Goal: Information Seeking & Learning: Understand process/instructions

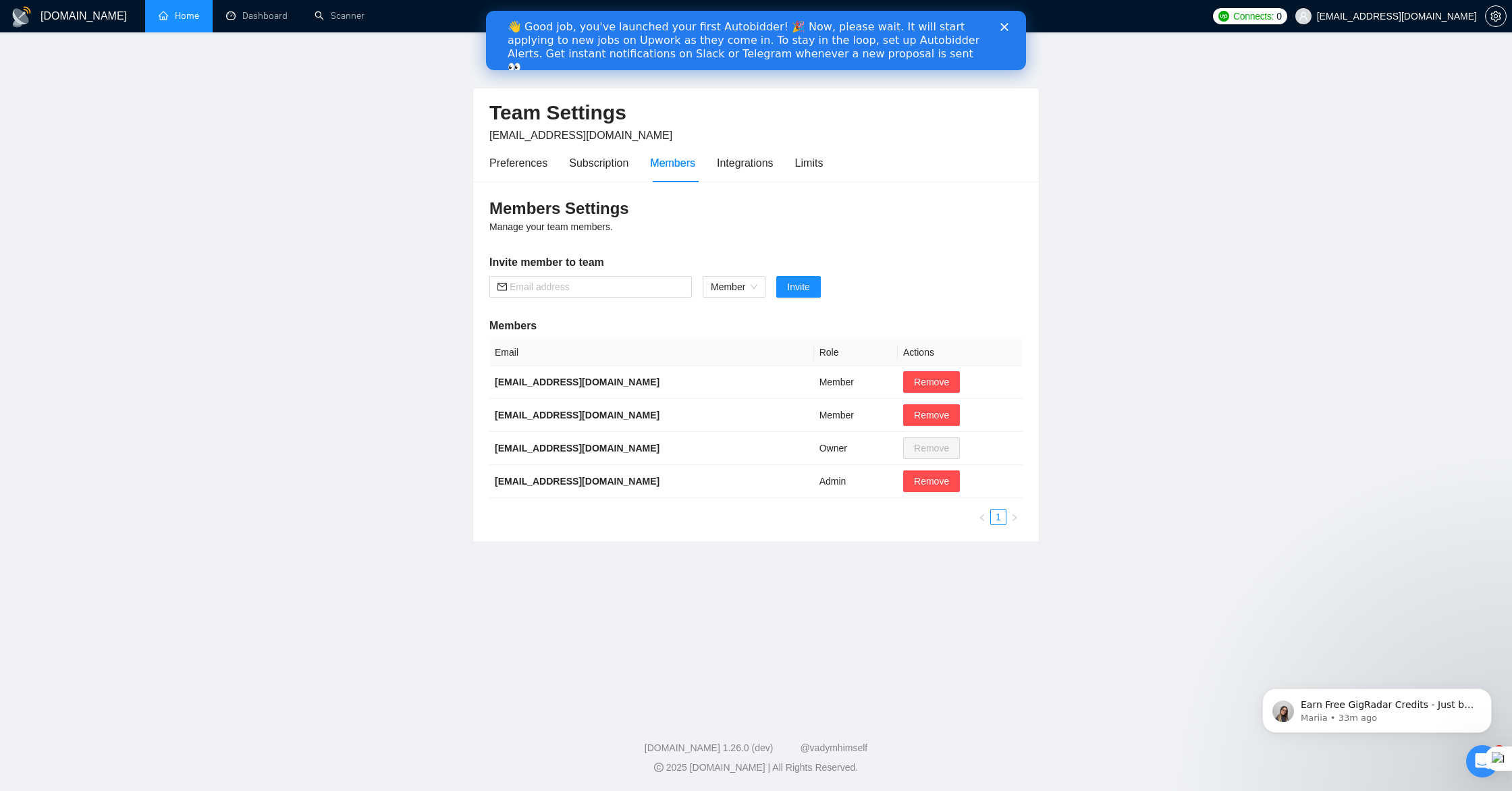
click at [179, 19] on link "Home" at bounding box center [179, 16] width 41 height 12
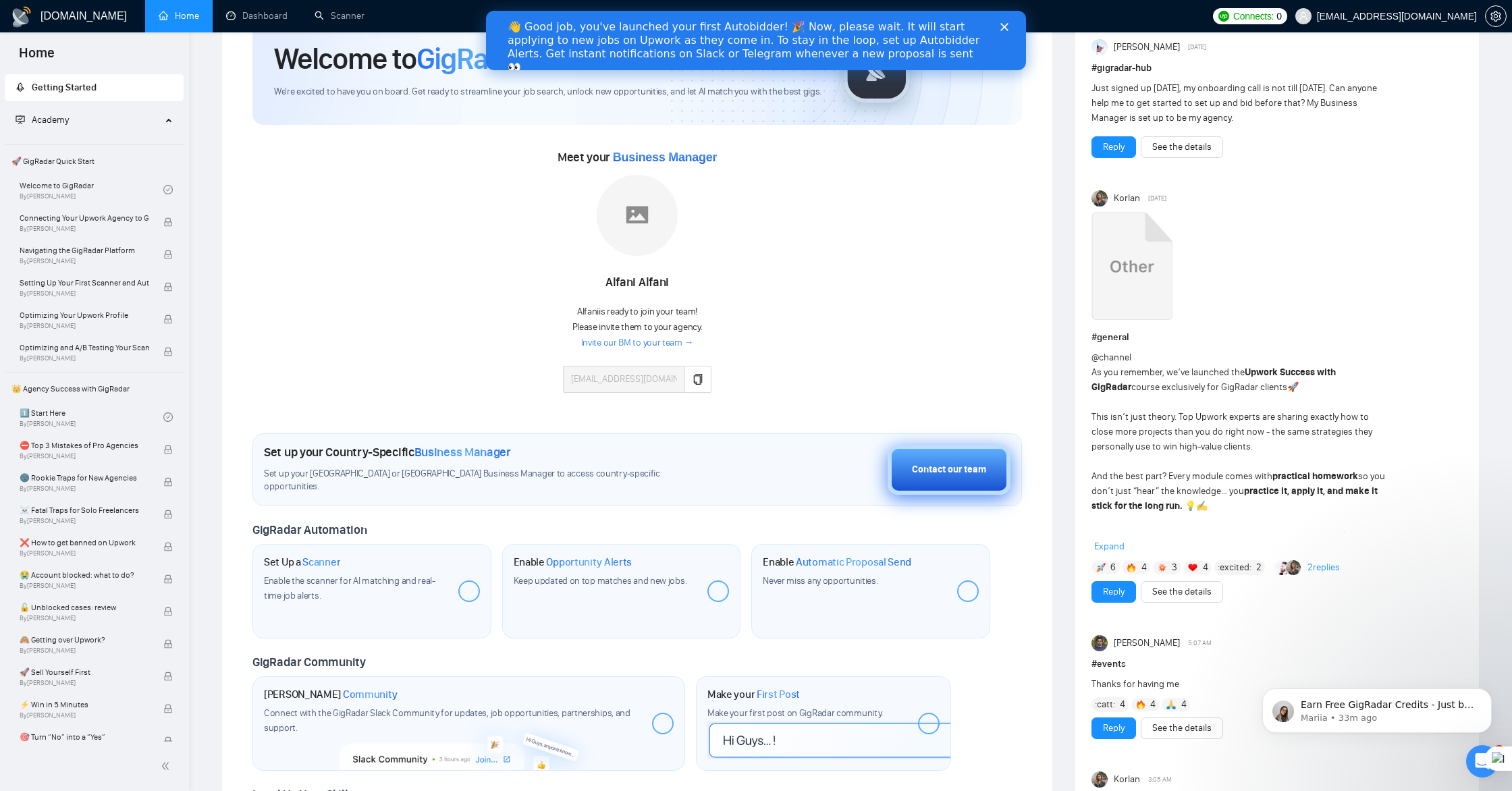
scroll to position [68, 0]
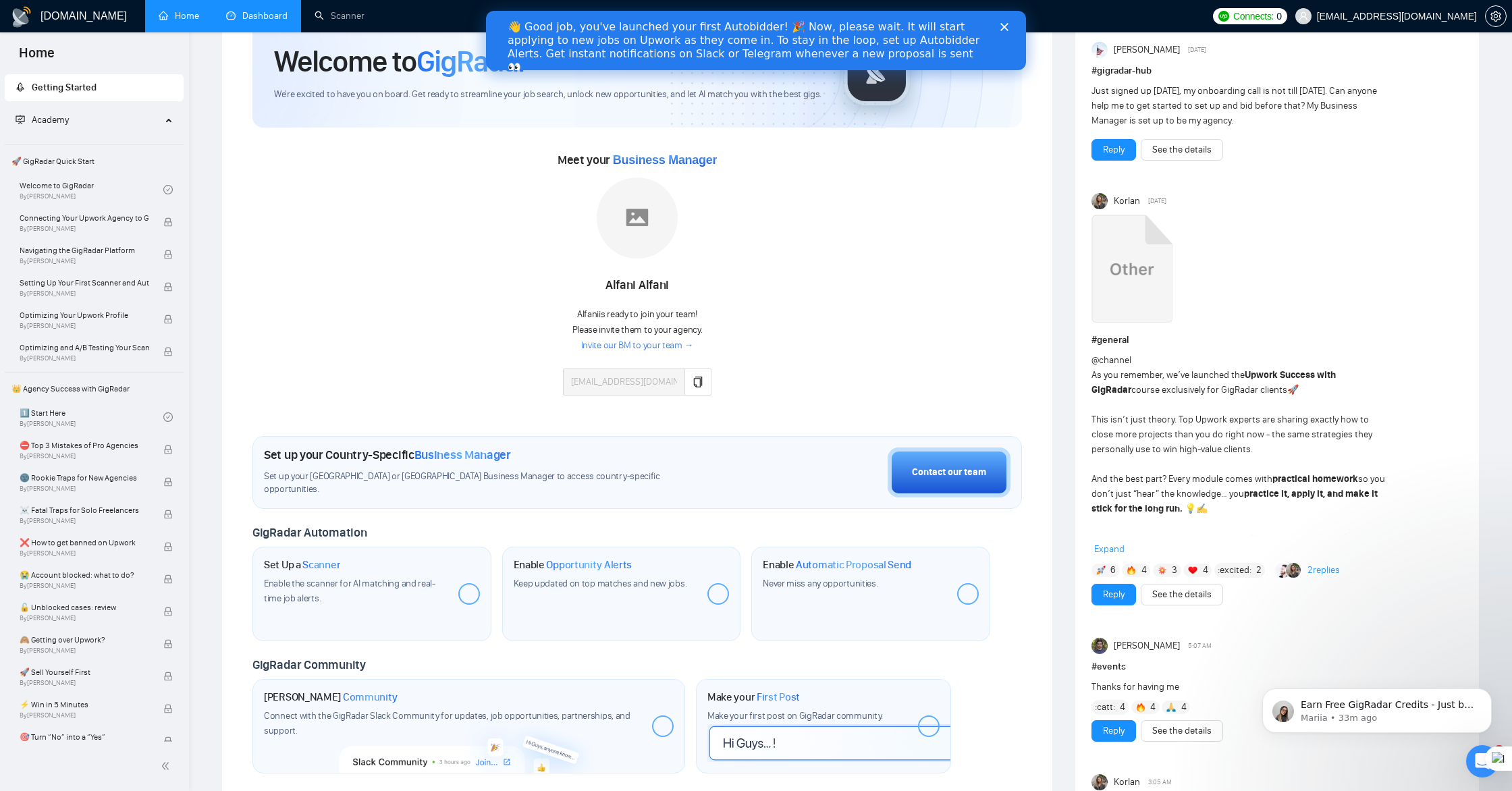
click at [264, 10] on link "Dashboard" at bounding box center [257, 16] width 61 height 12
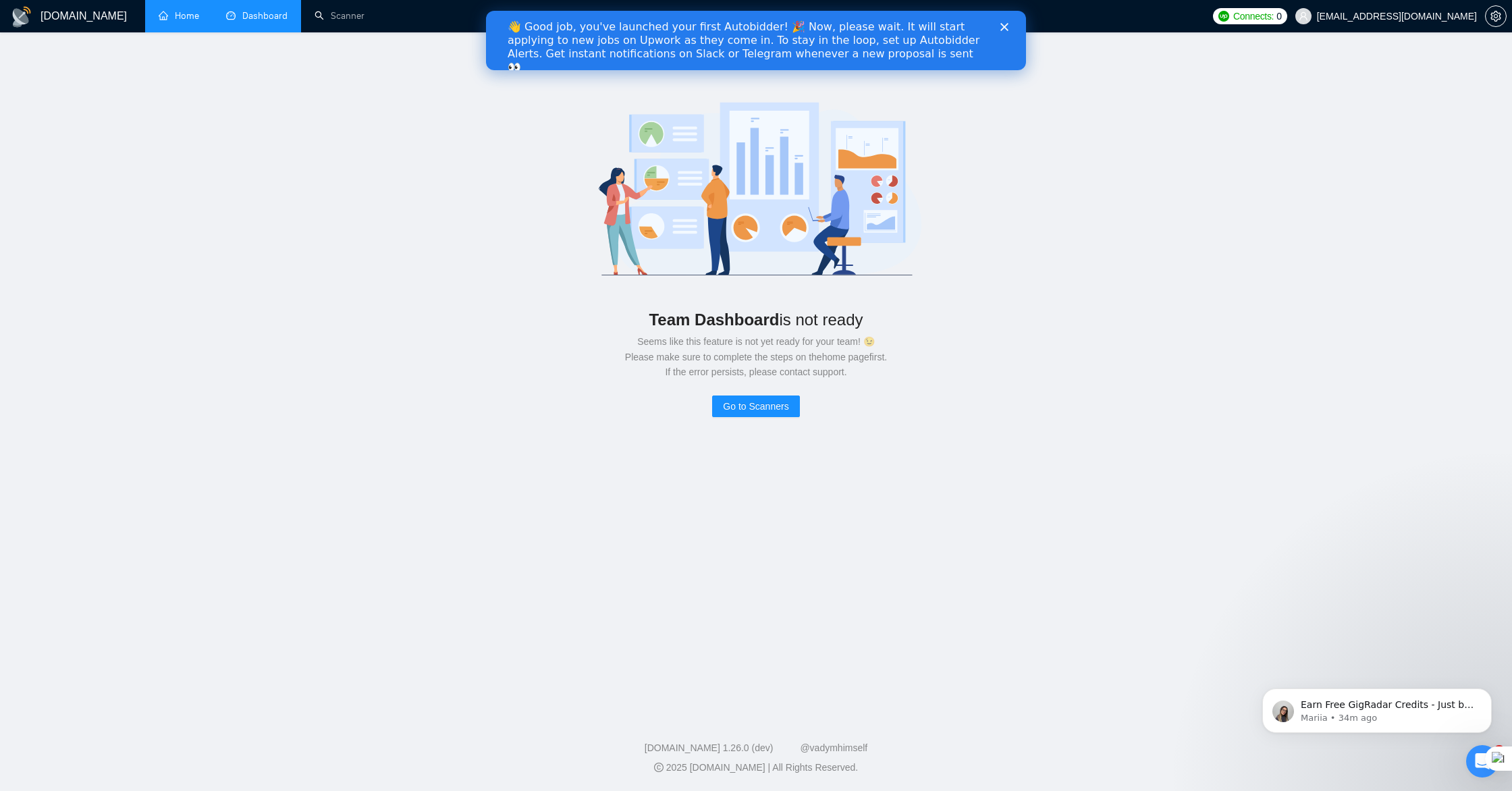
click at [183, 20] on link "Home" at bounding box center [179, 16] width 41 height 12
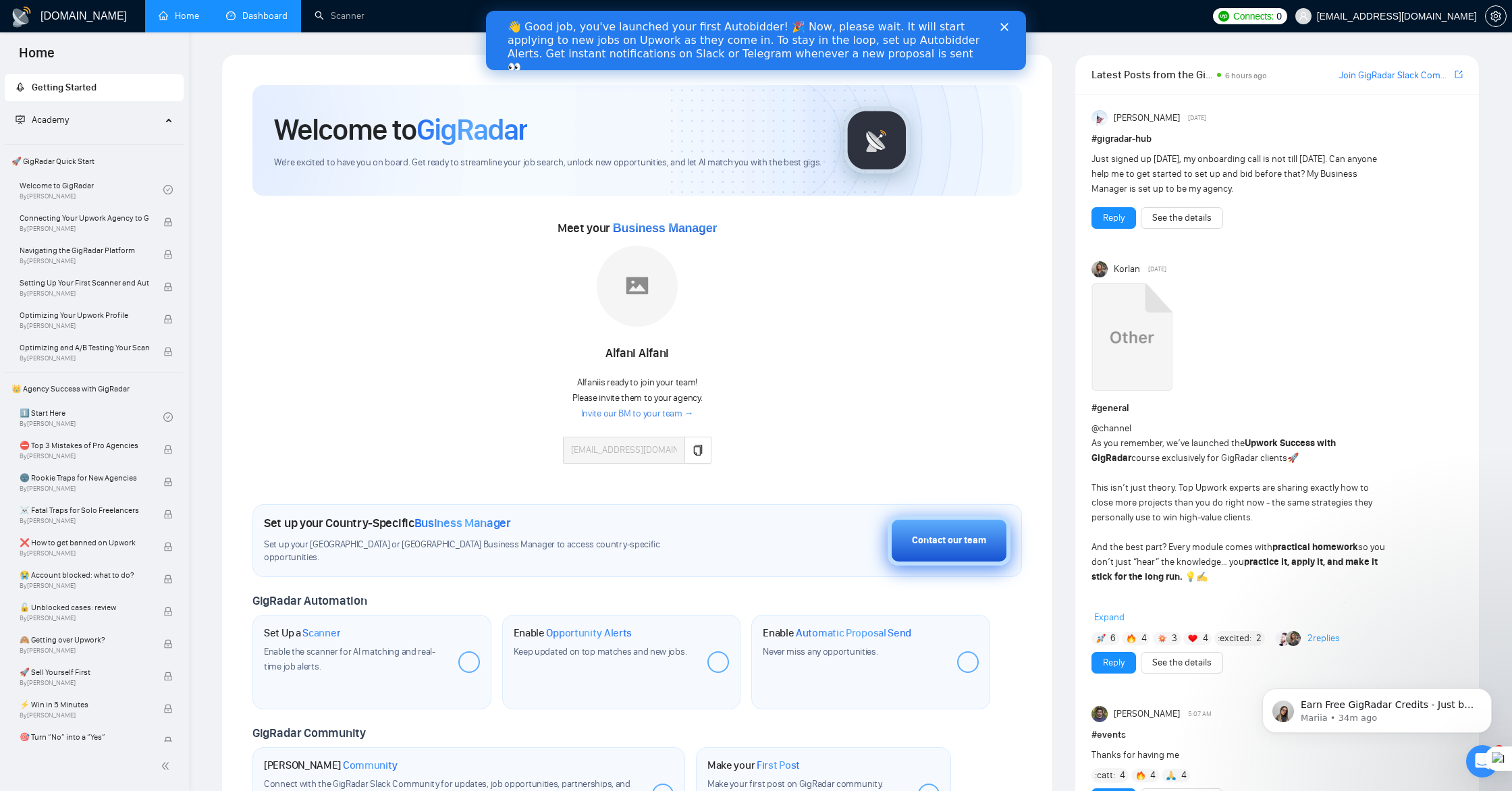
click at [951, 545] on div "Contact our team" at bounding box center [948, 541] width 75 height 15
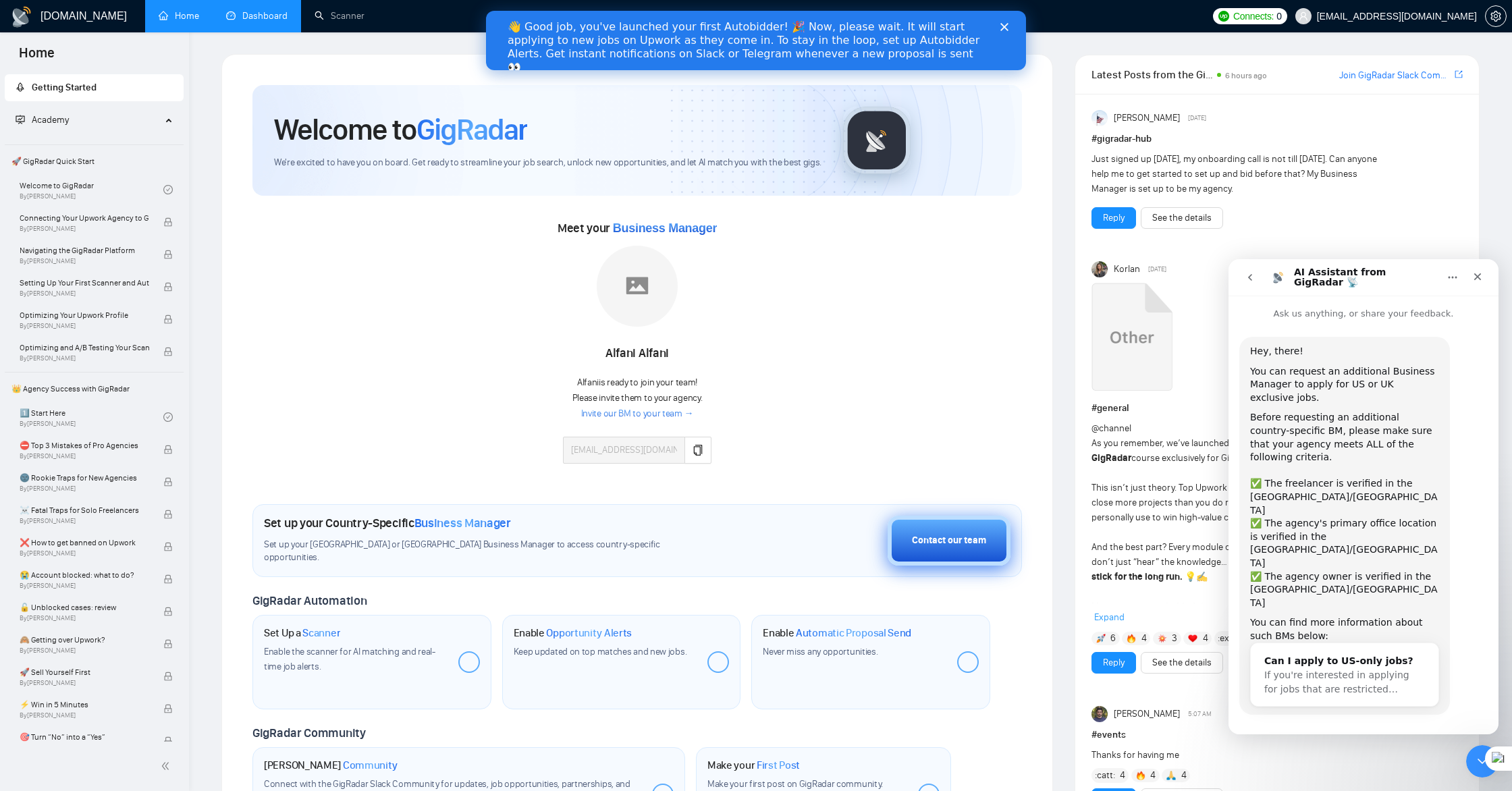
scroll to position [9, 0]
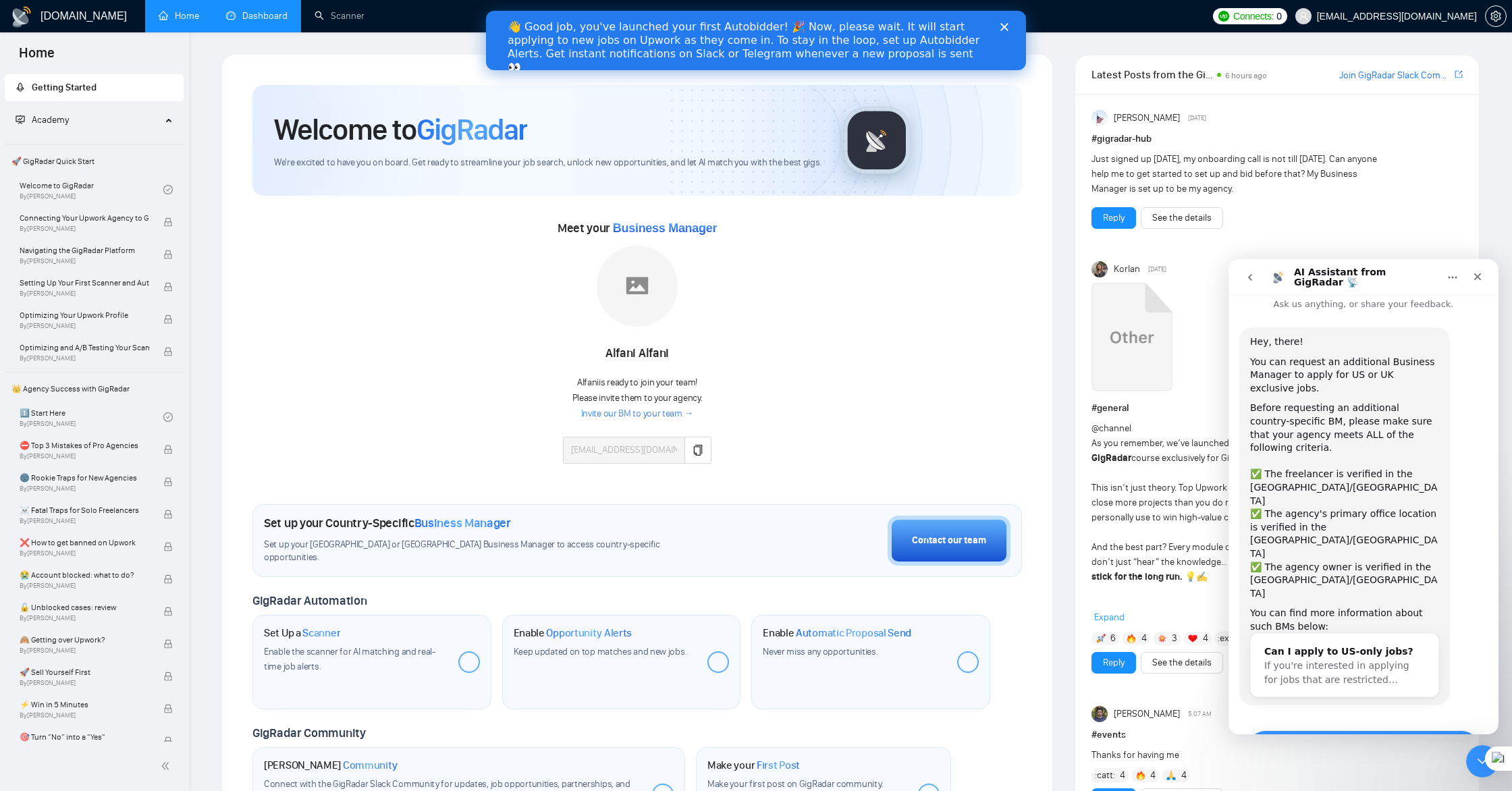
click at [1375, 730] on button "Yes, I meet all of the criteria - request a new BM" at bounding box center [1363, 750] width 235 height 39
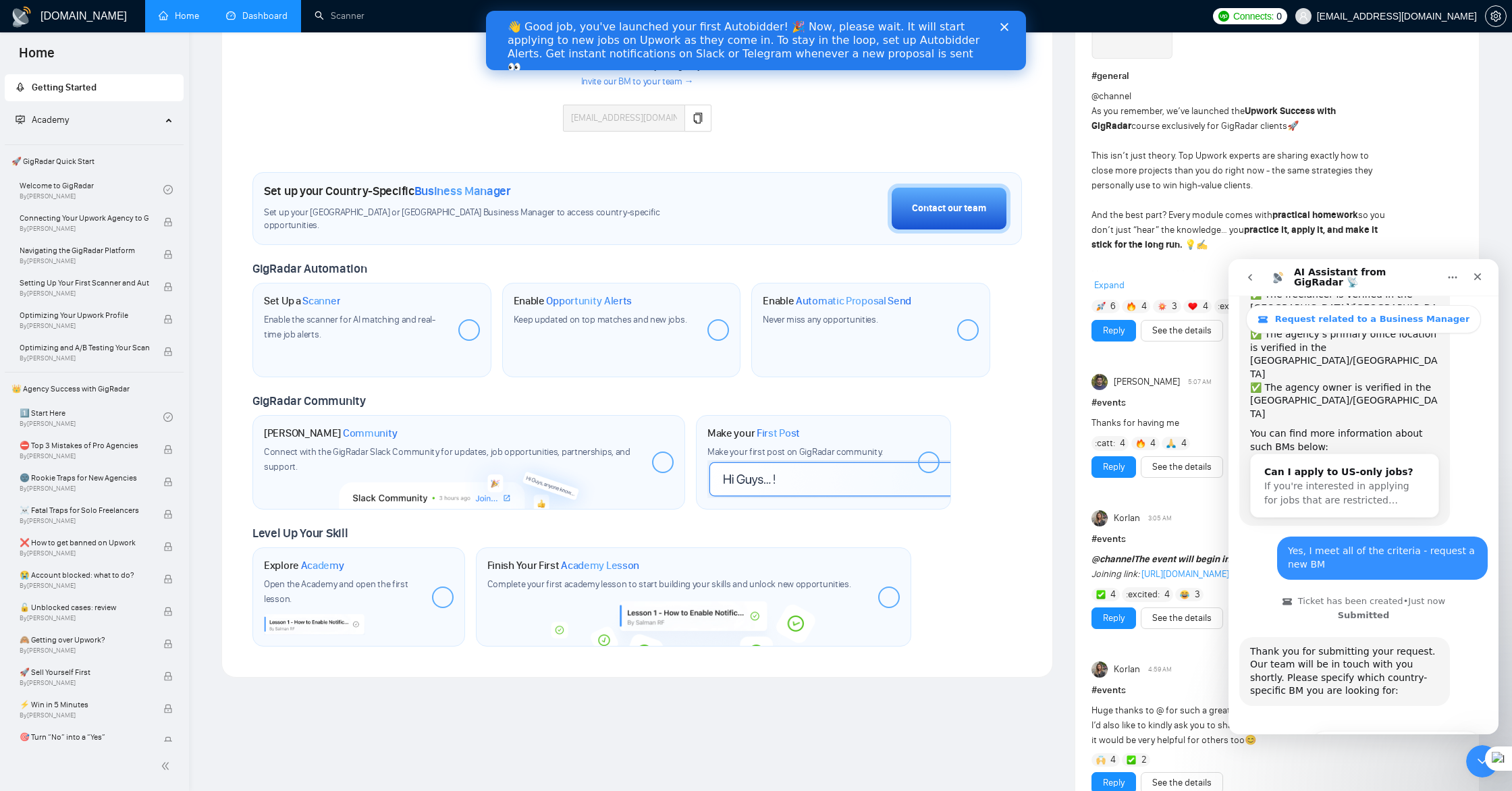
scroll to position [334, 0]
click at [1410, 731] on button "🇺🇸 US-based business manager" at bounding box center [1396, 744] width 169 height 27
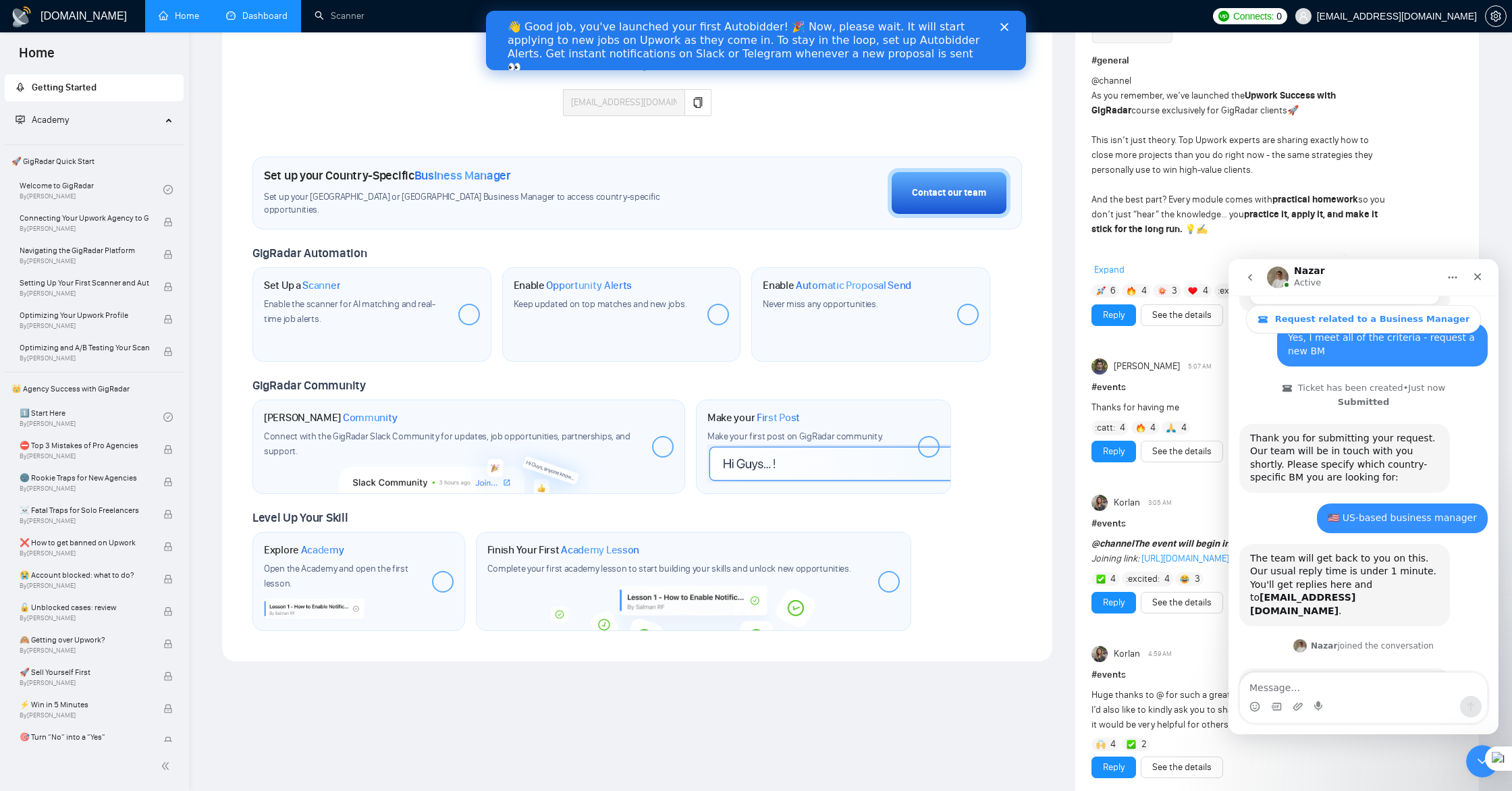
scroll to position [350, 0]
click at [1333, 698] on div "Intercom messenger" at bounding box center [1363, 707] width 247 height 22
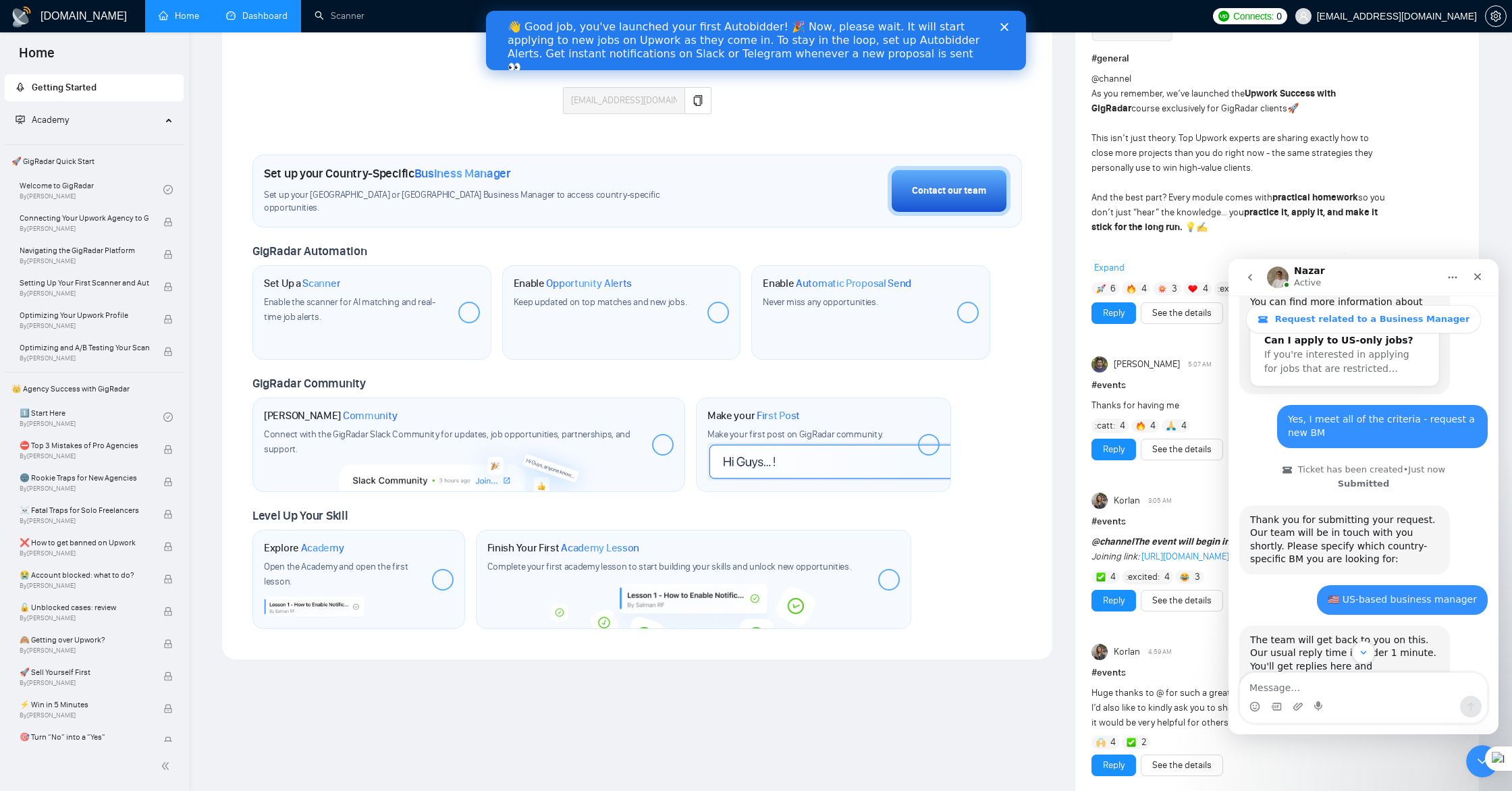
scroll to position [440, 0]
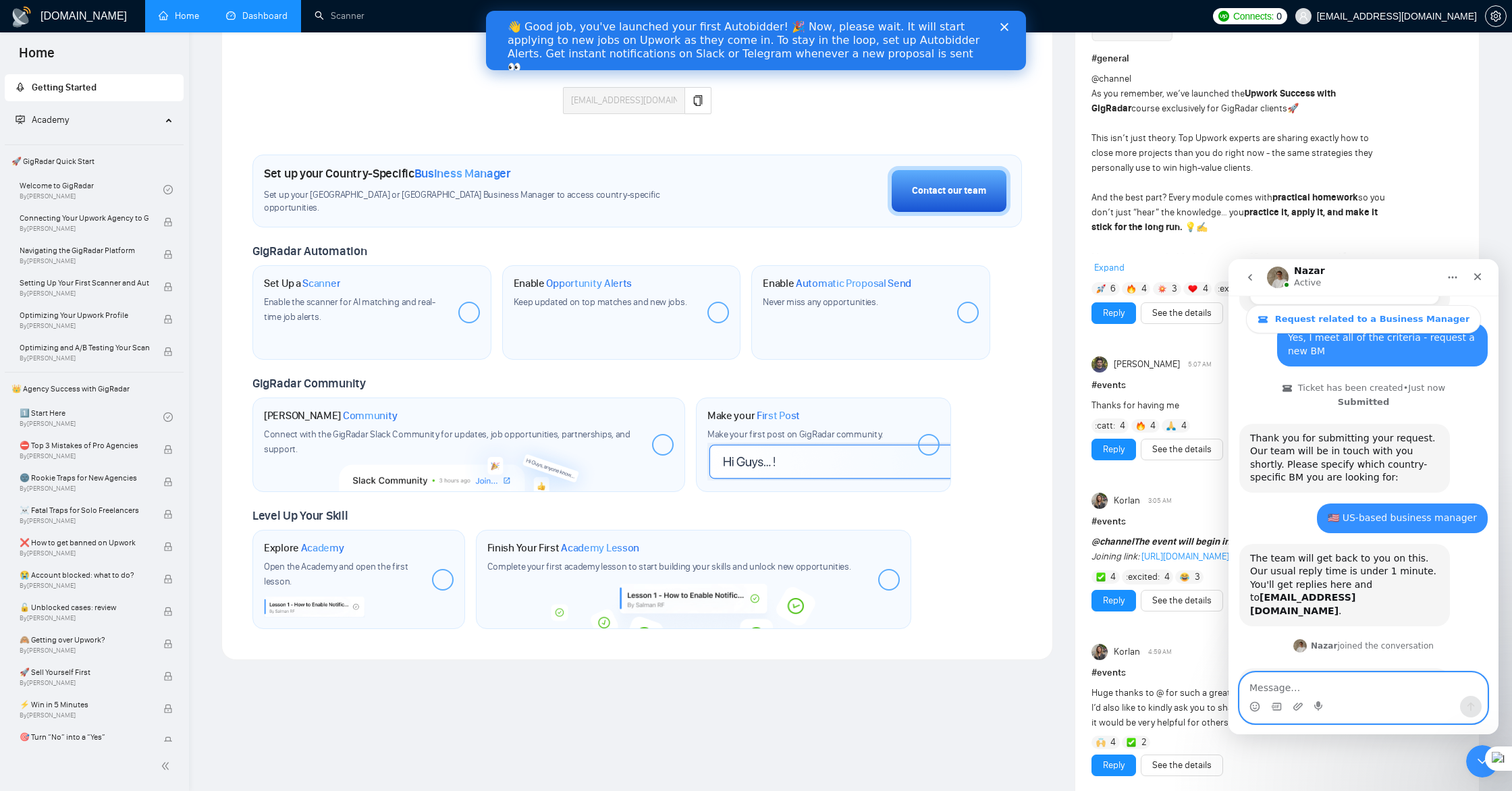
click at [1304, 687] on textarea "Message…" at bounding box center [1363, 685] width 247 height 23
type textarea "Hello"
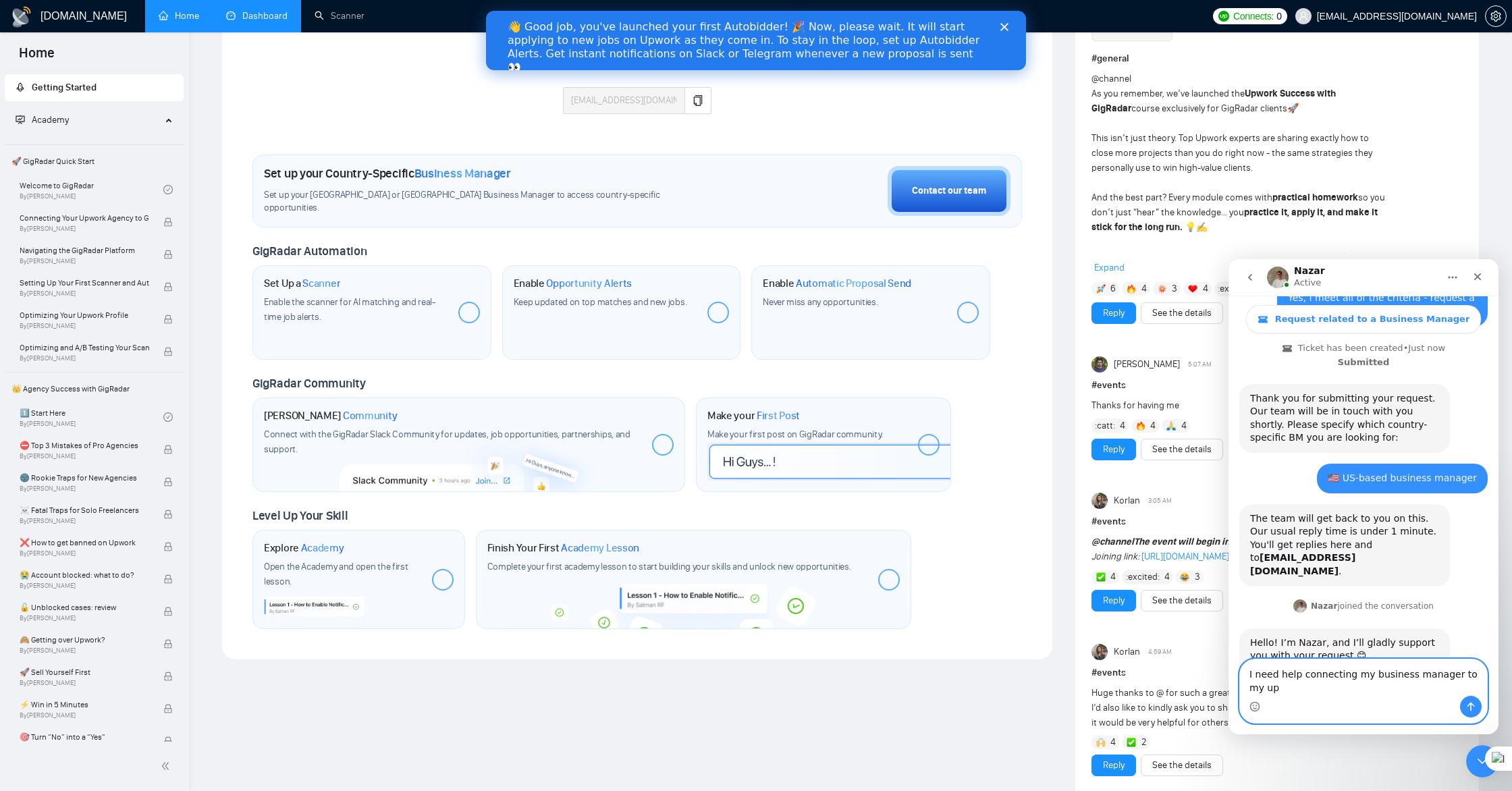
scroll to position [494, 0]
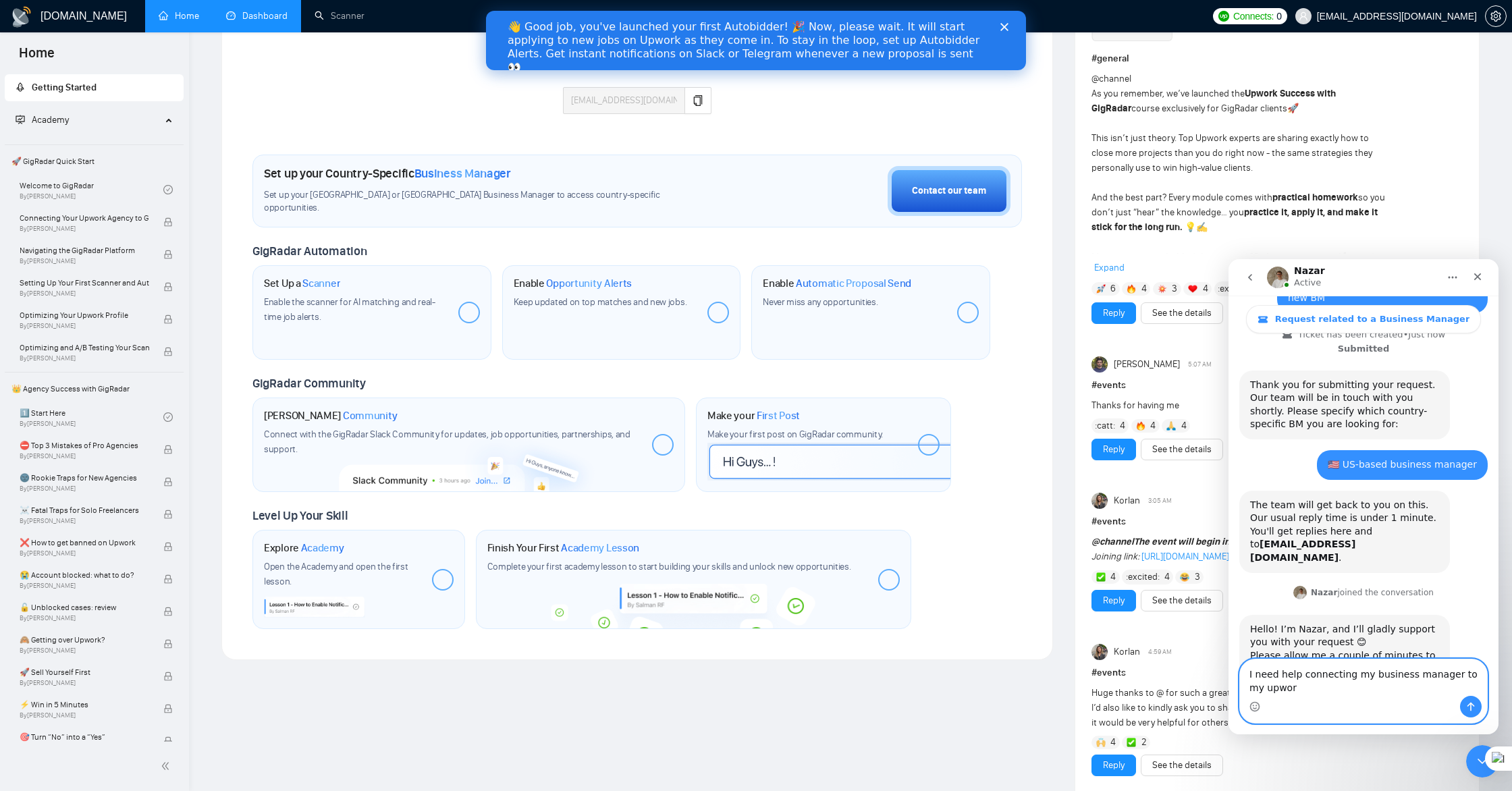
type textarea "I need help connecting my business manager to my upwork"
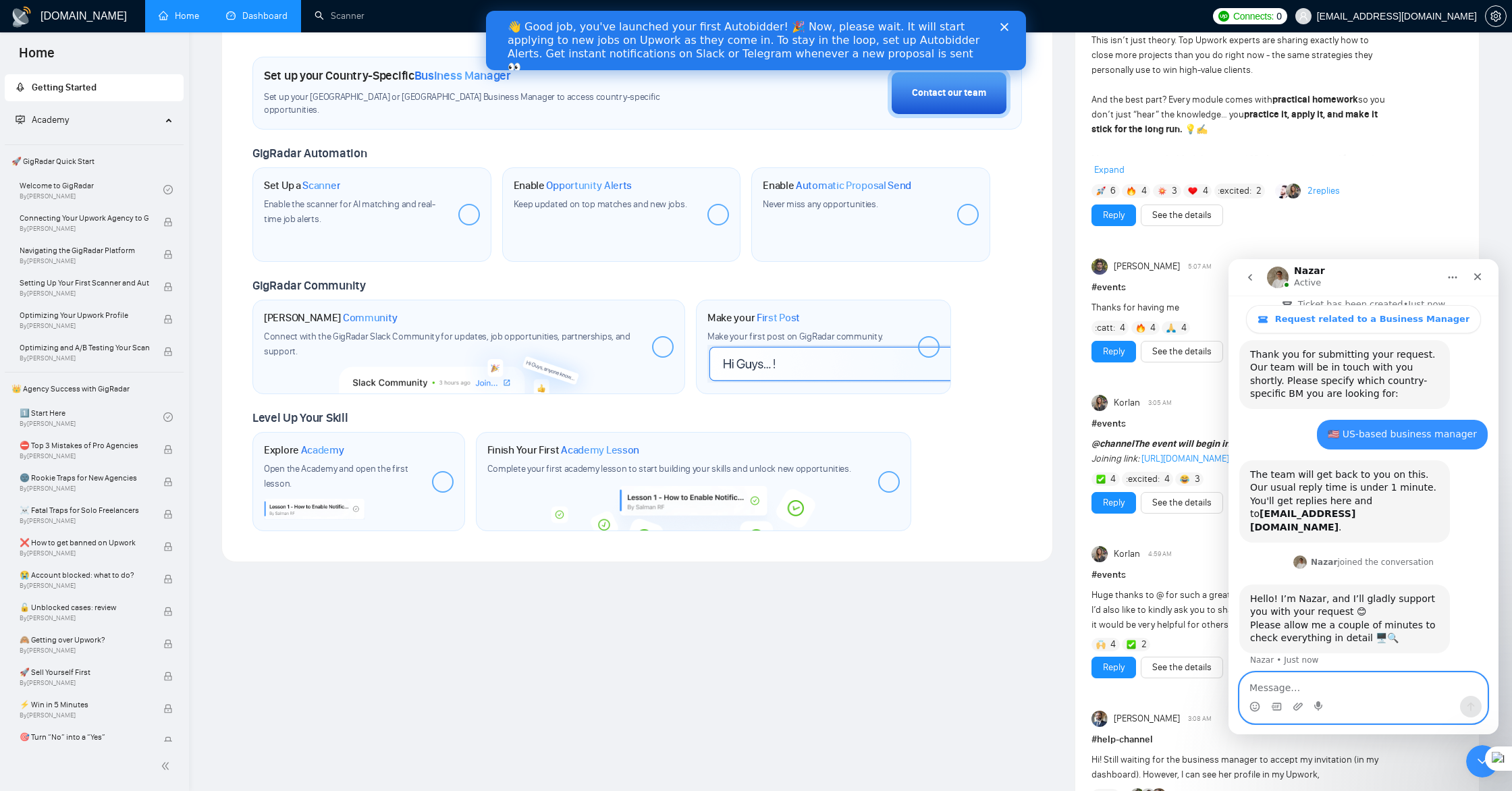
scroll to position [0, 0]
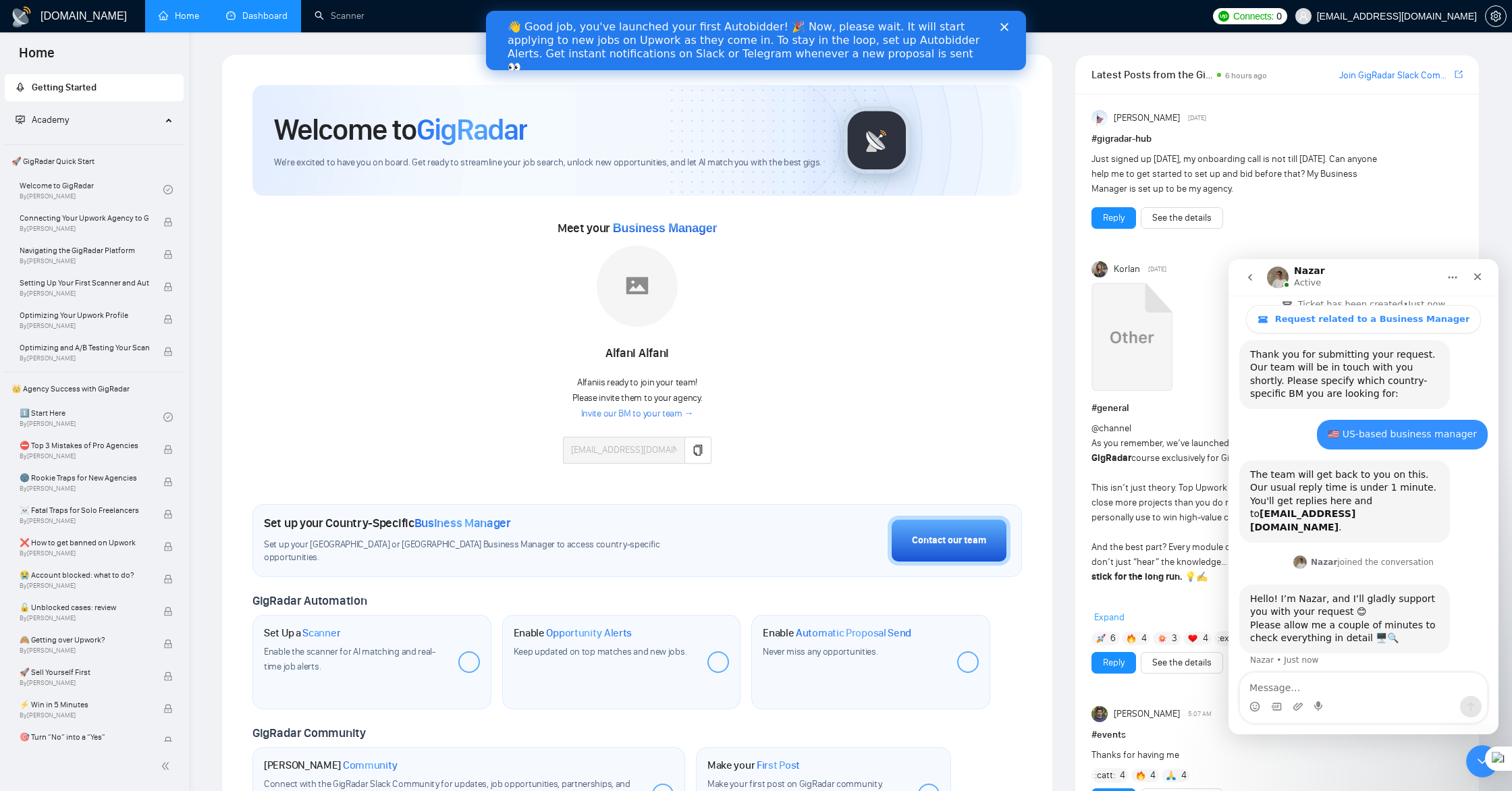
click at [262, 20] on link "Dashboard" at bounding box center [257, 16] width 61 height 12
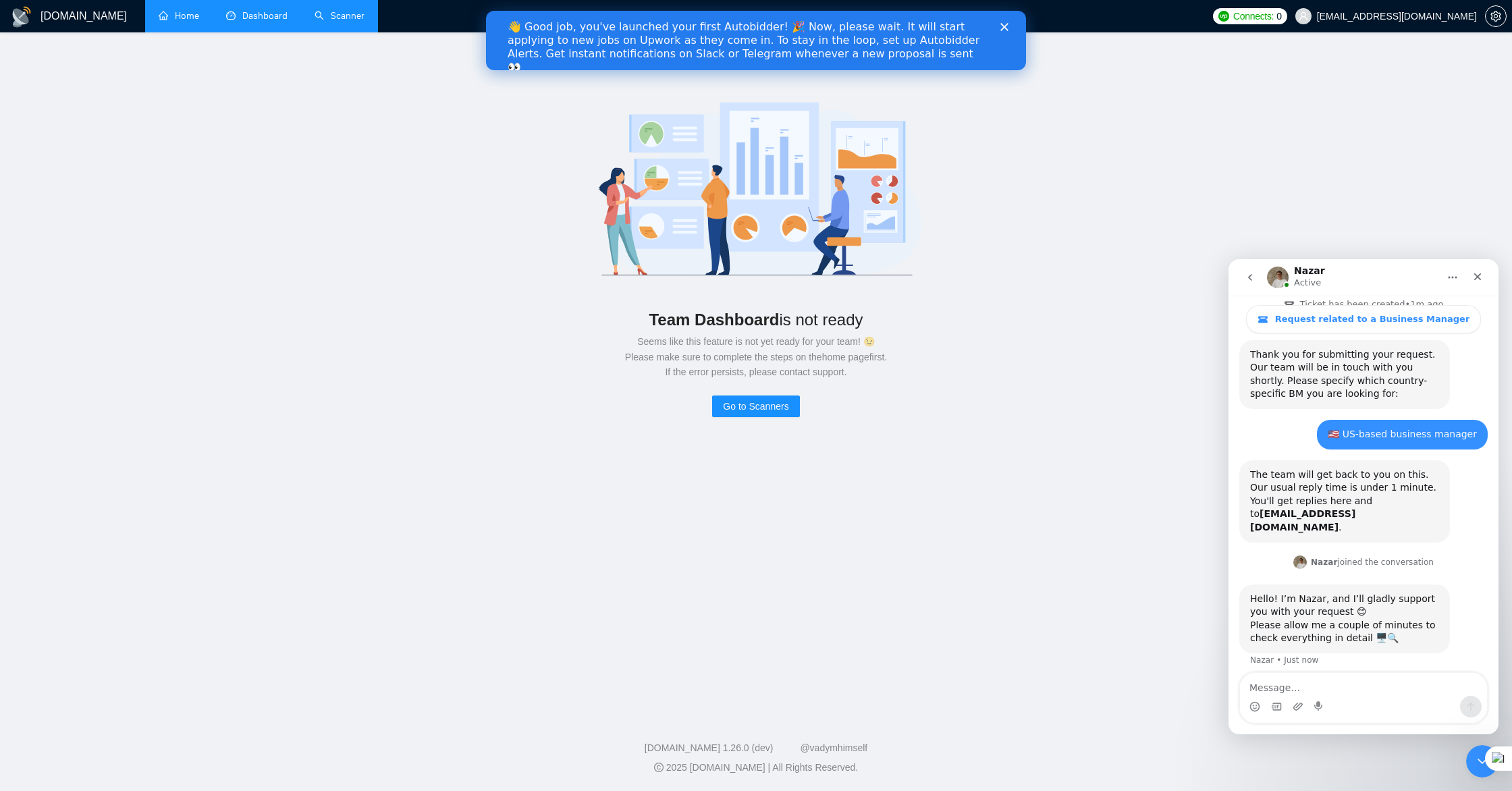
click at [333, 14] on link "Scanner" at bounding box center [339, 16] width 50 height 12
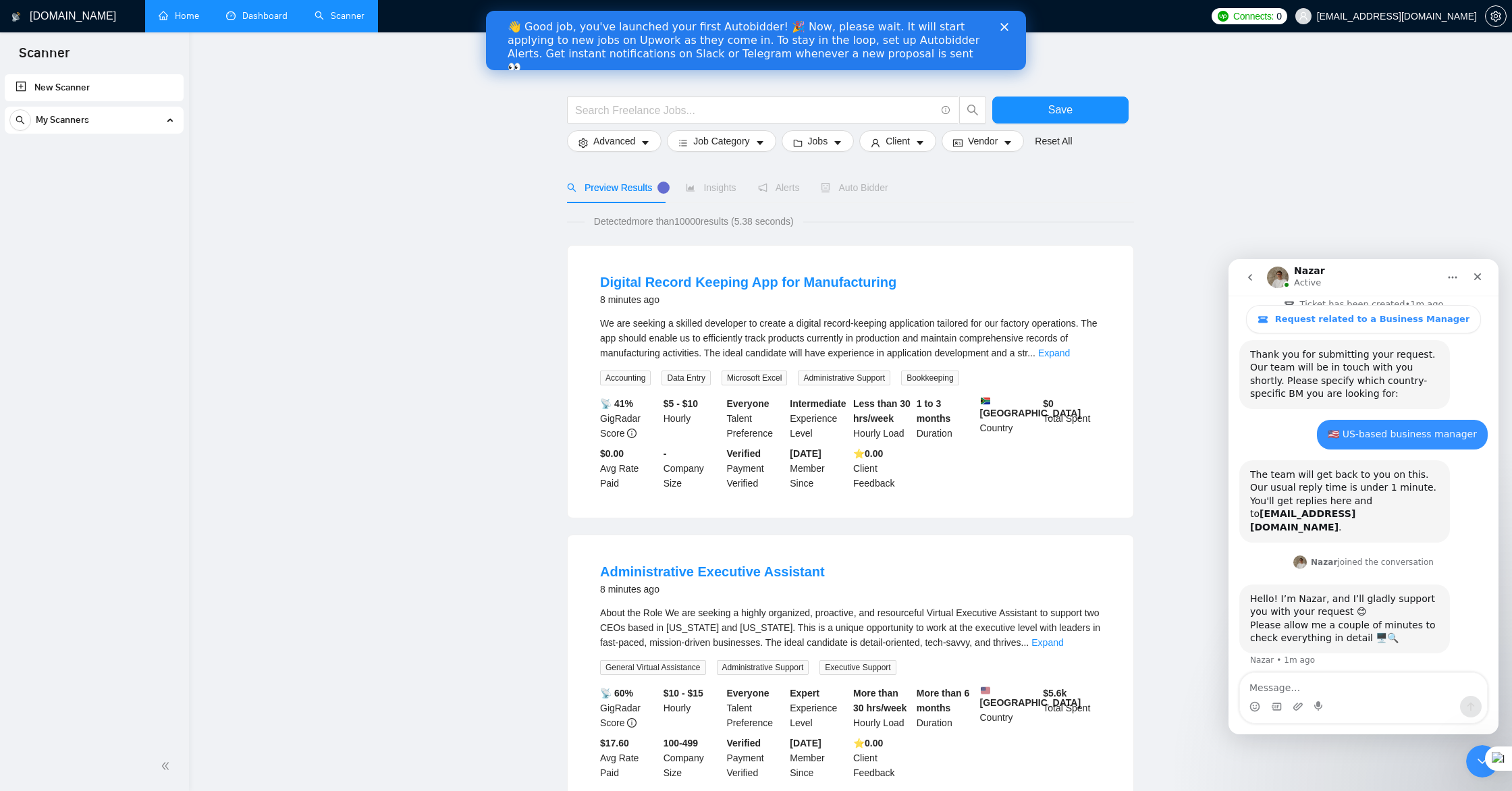
scroll to position [4, 0]
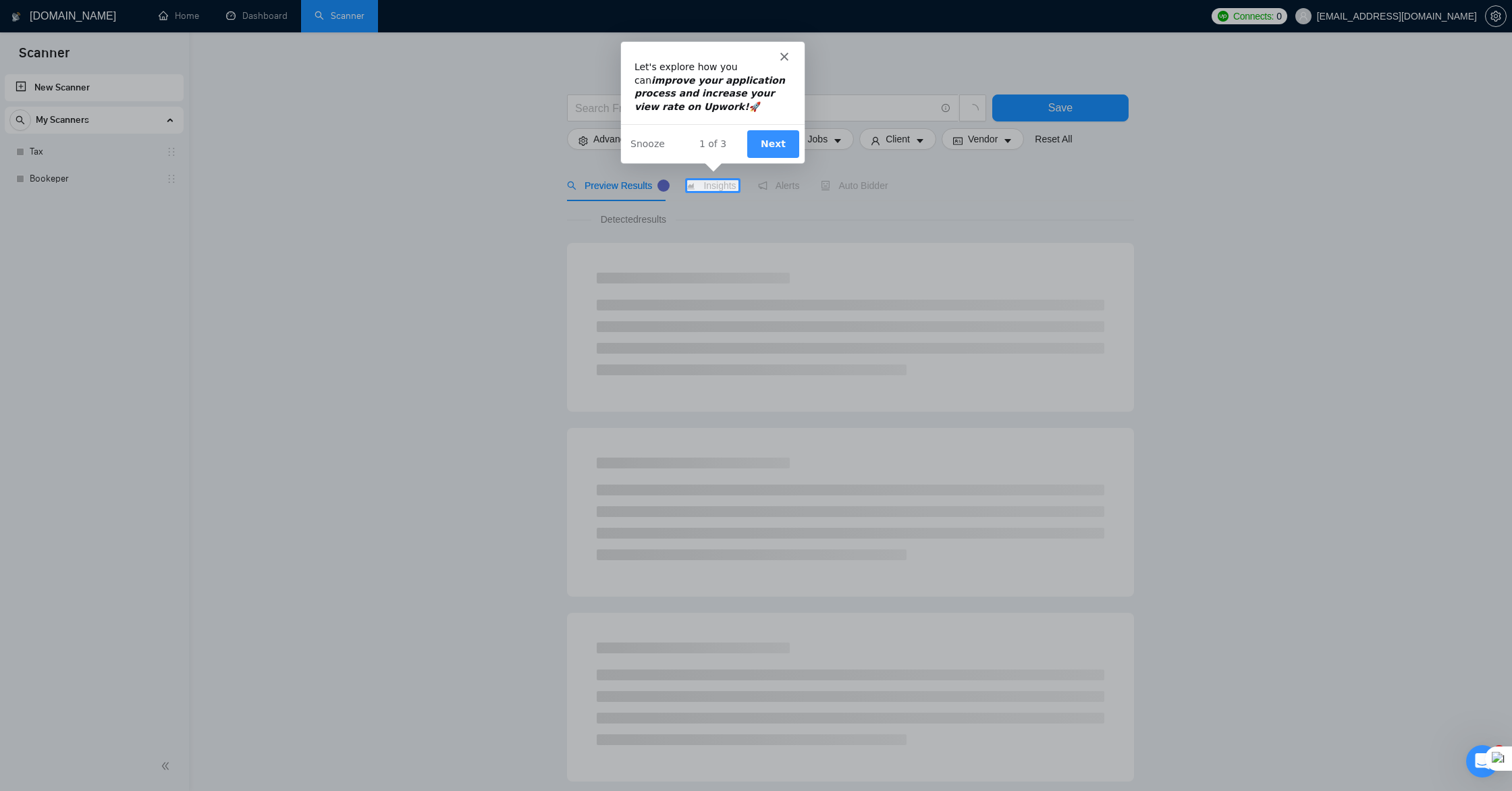
scroll to position [524, 0]
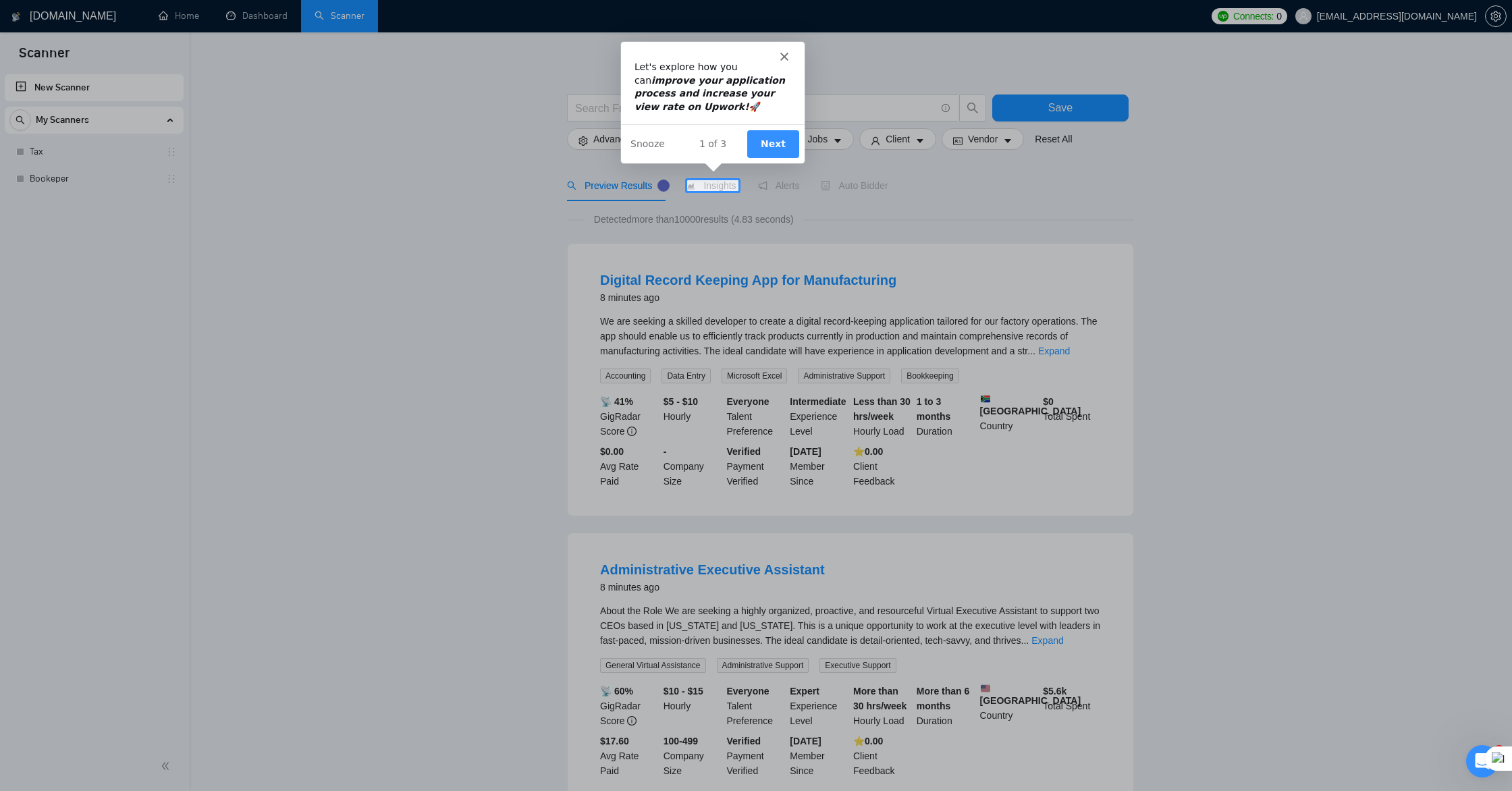
click at [776, 141] on button "Next" at bounding box center [772, 143] width 52 height 28
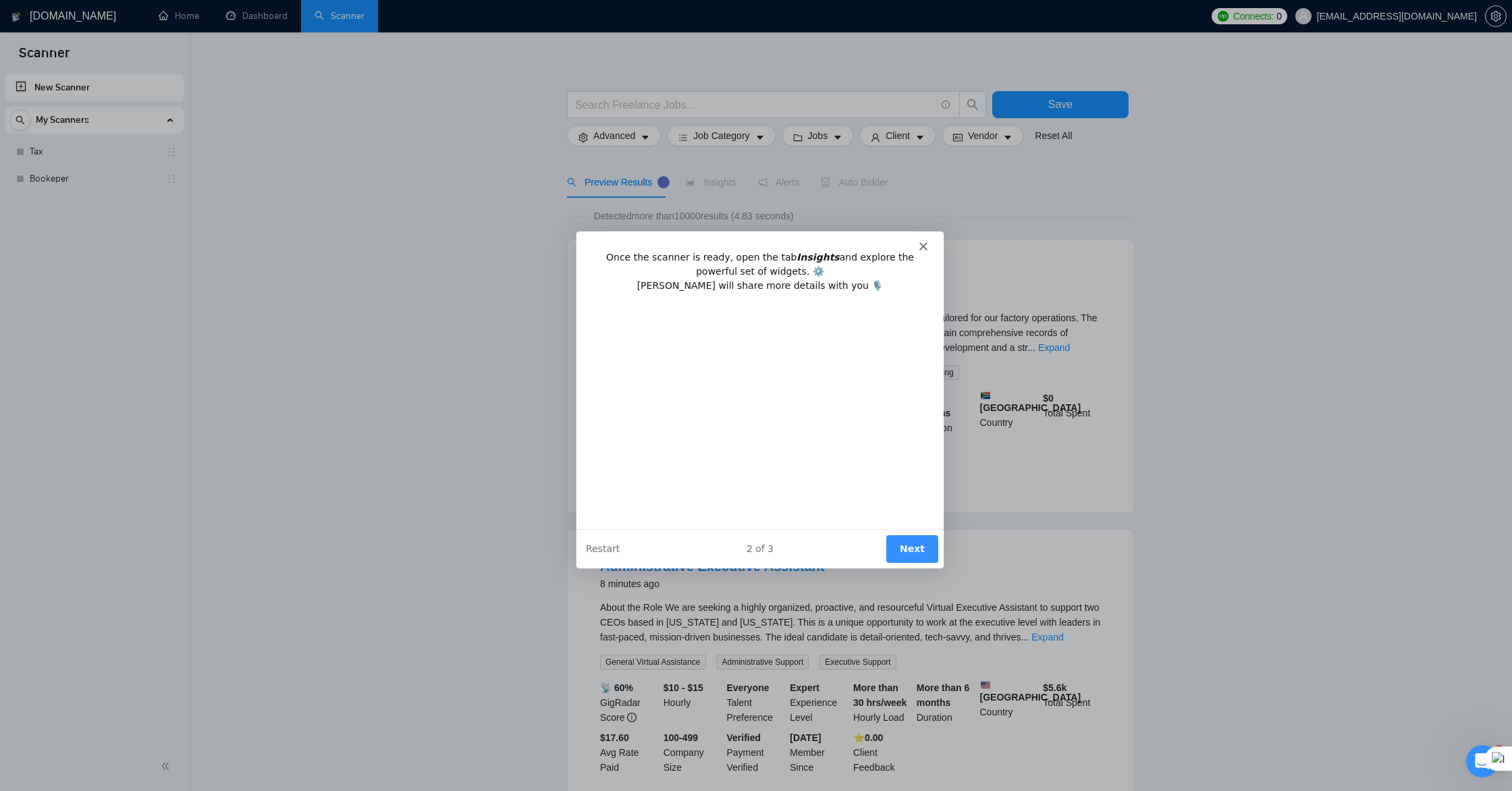
scroll to position [0, 0]
click at [1478, 761] on icon "Open Intercom Messenger" at bounding box center [1479, 759] width 9 height 11
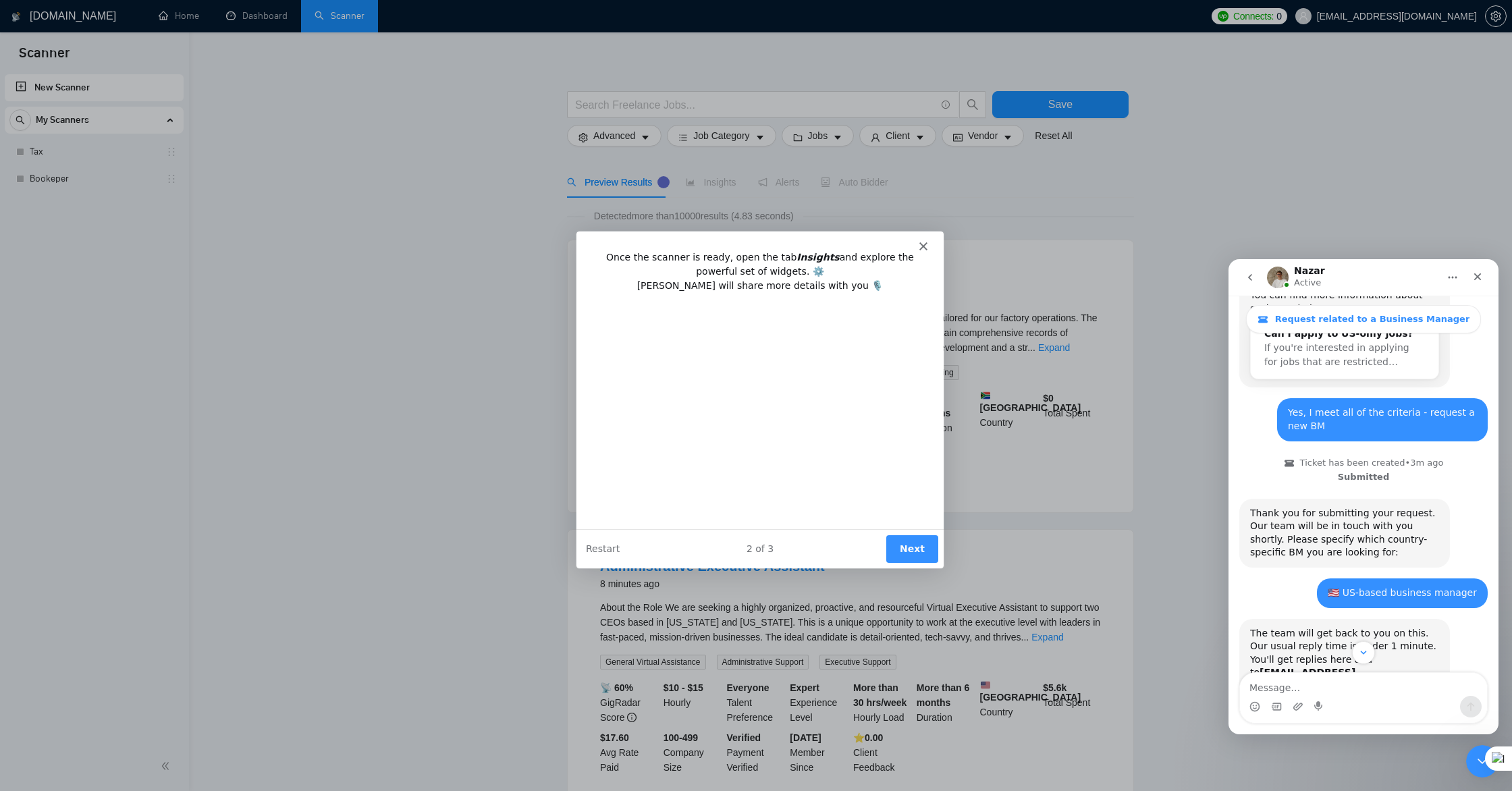
scroll to position [524, 0]
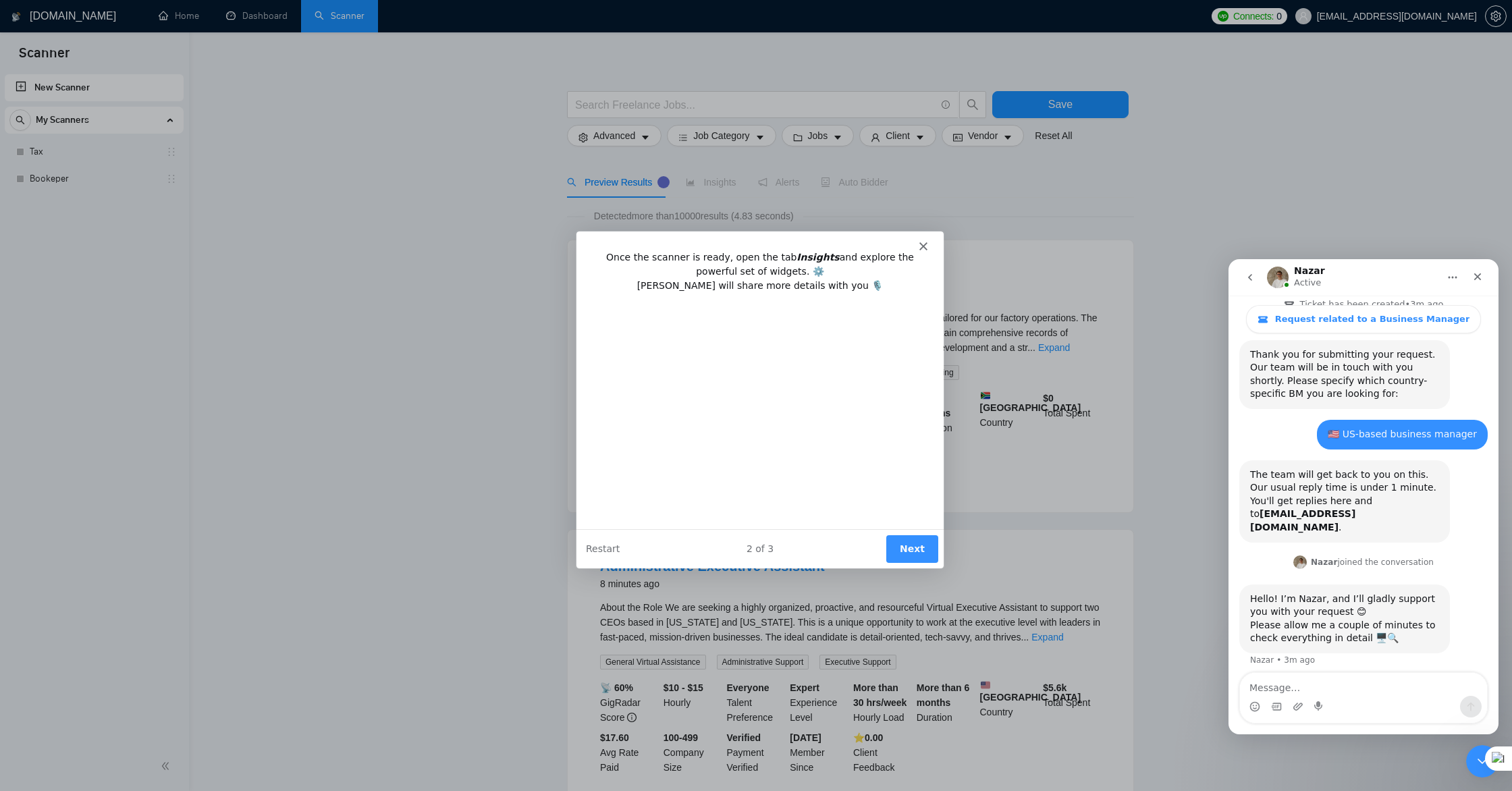
click at [1307, 695] on textarea "Message…" at bounding box center [1363, 685] width 247 height 23
type textarea "hello"
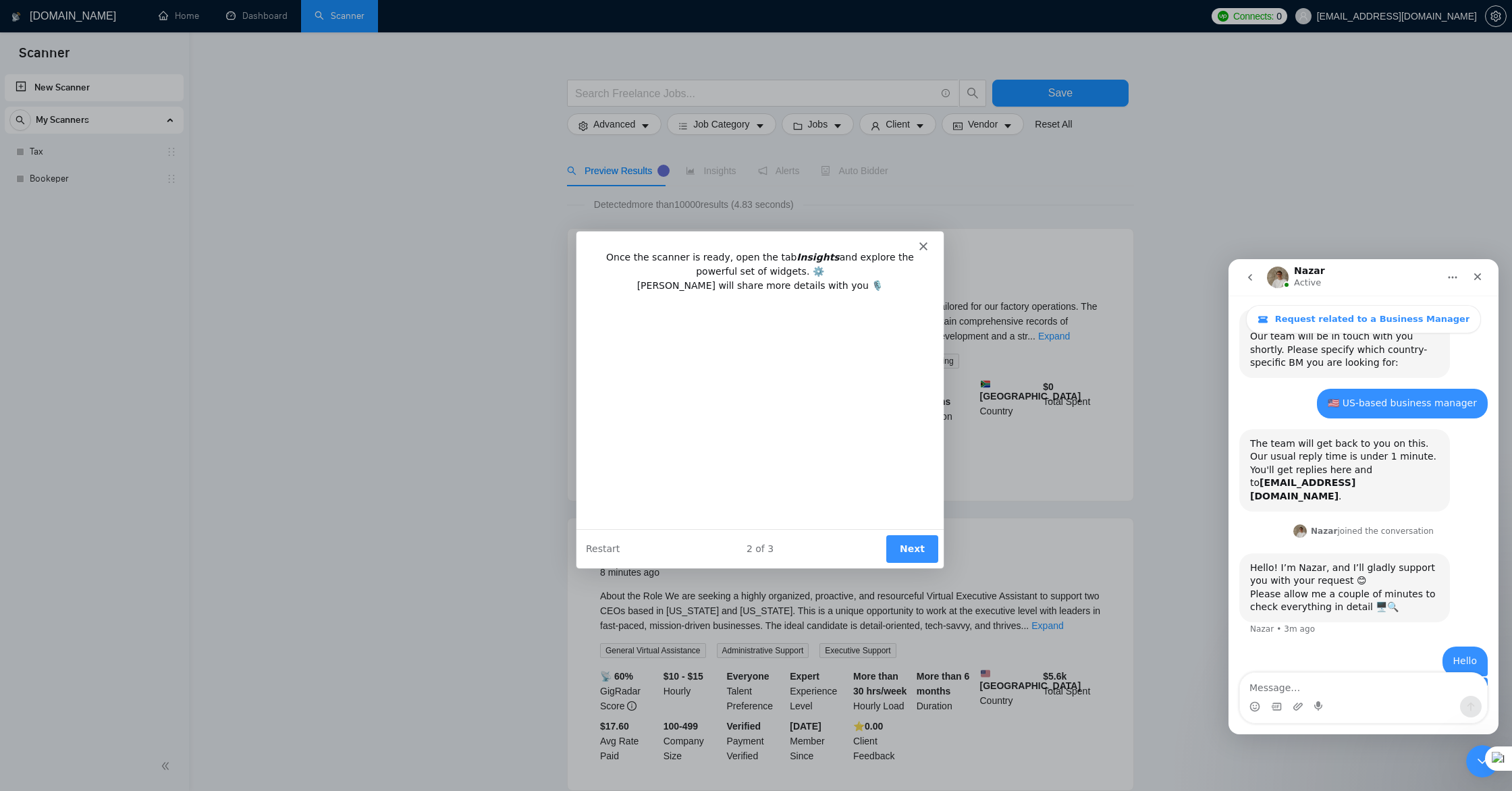
scroll to position [23, 0]
click at [908, 552] on button "Next" at bounding box center [912, 548] width 52 height 28
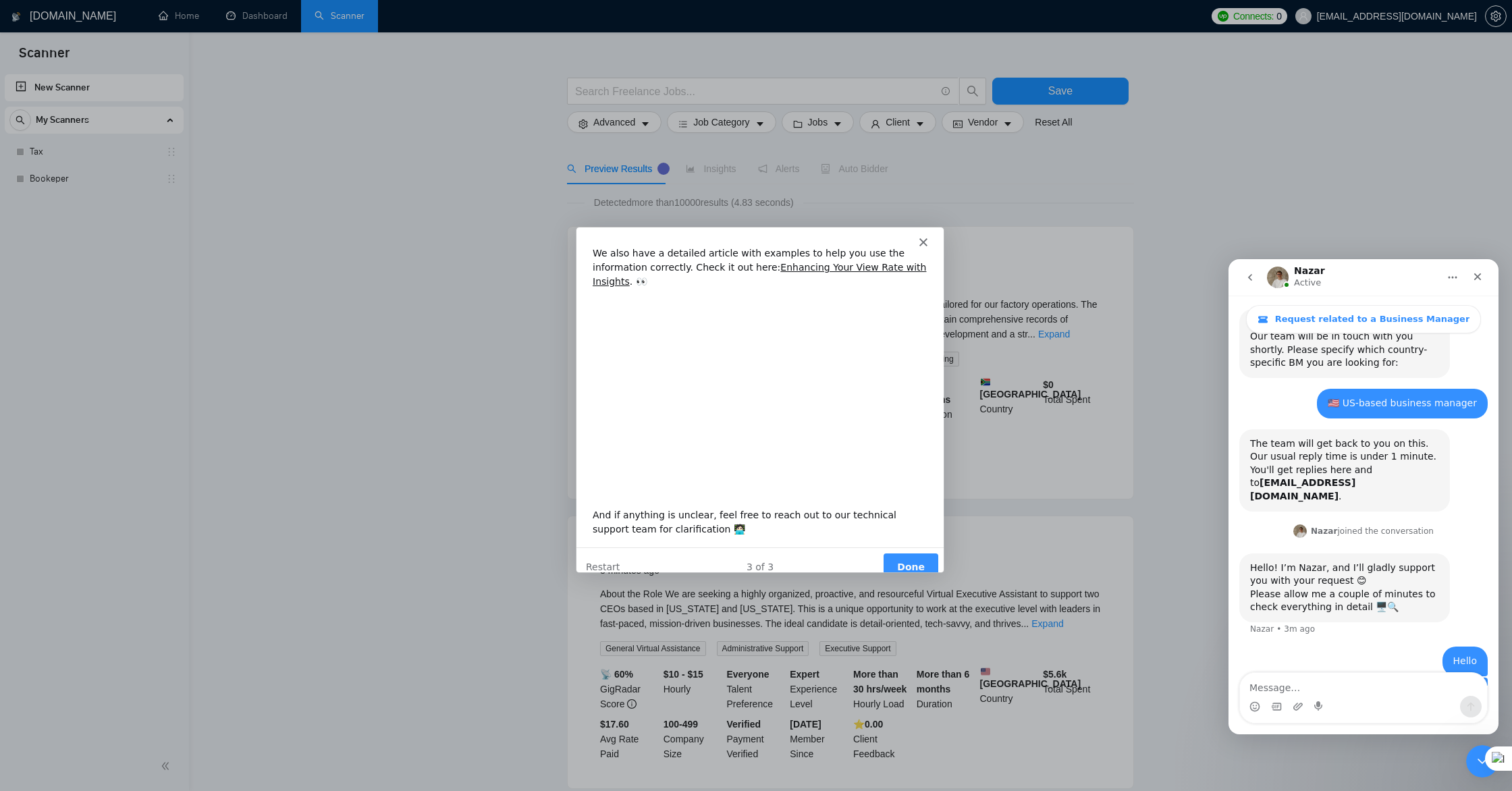
scroll to position [0, 0]
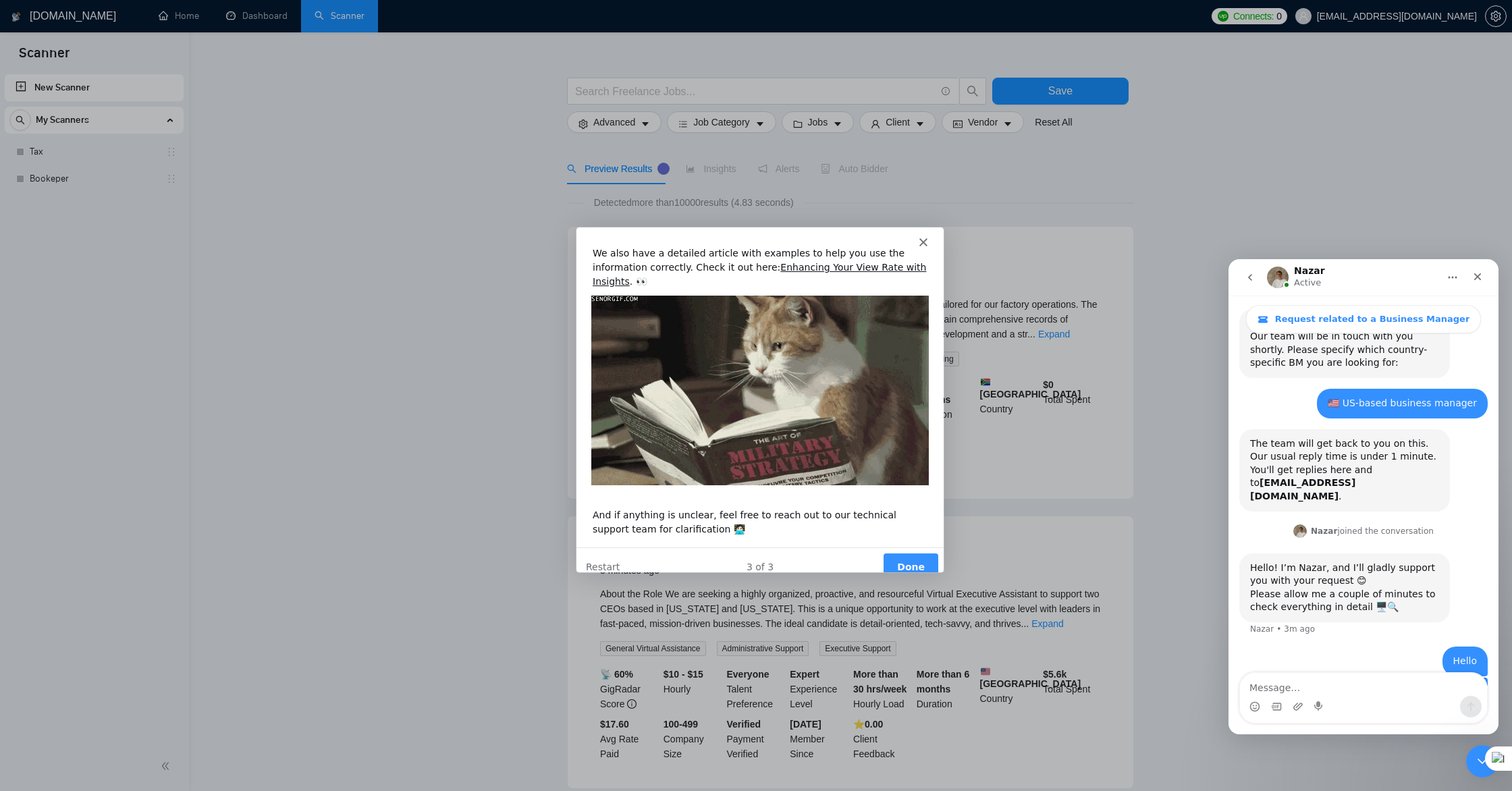
click at [909, 555] on button "Done" at bounding box center [910, 566] width 55 height 28
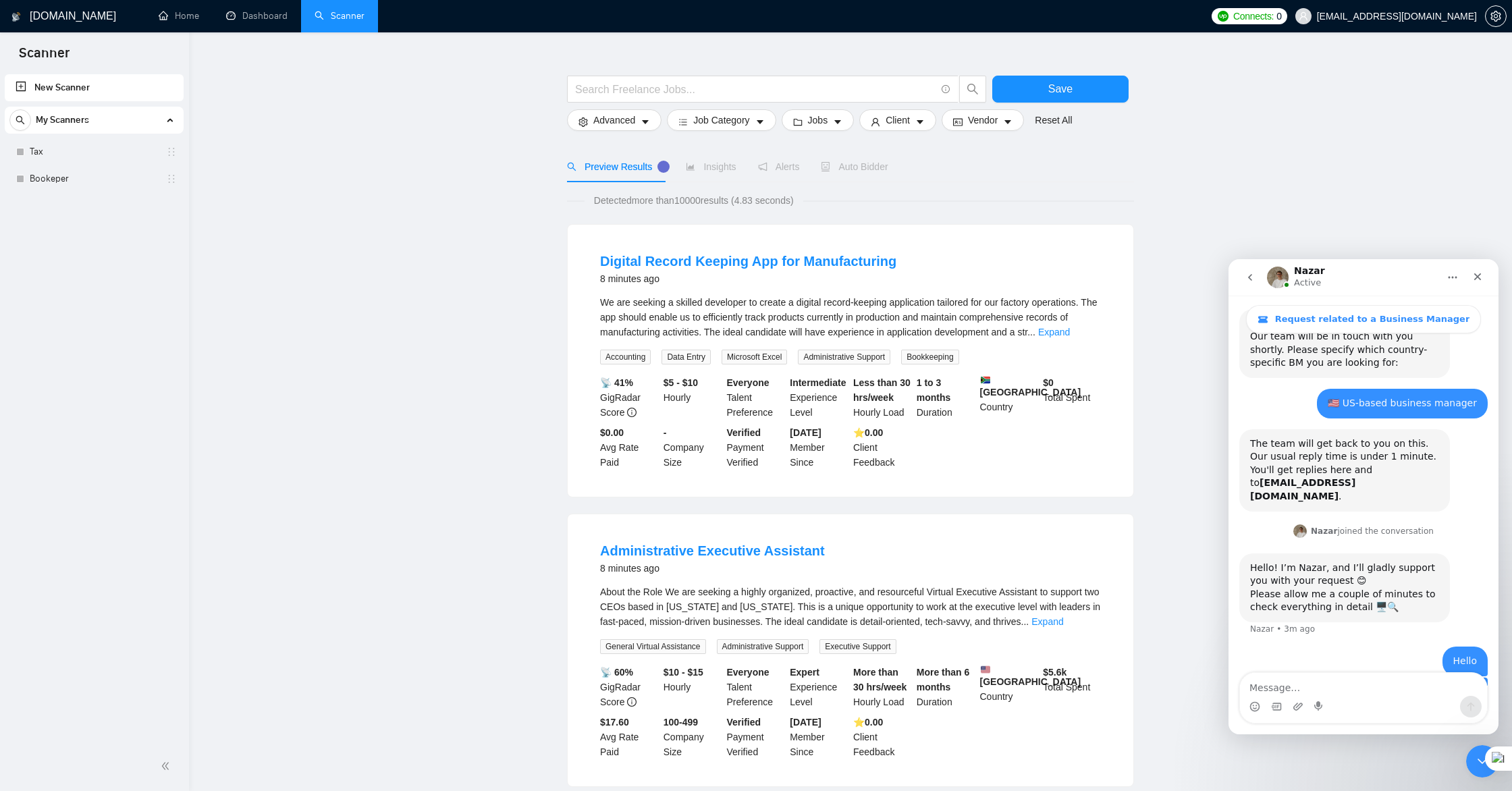
scroll to position [25, 0]
click at [245, 20] on link "Dashboard" at bounding box center [257, 16] width 61 height 12
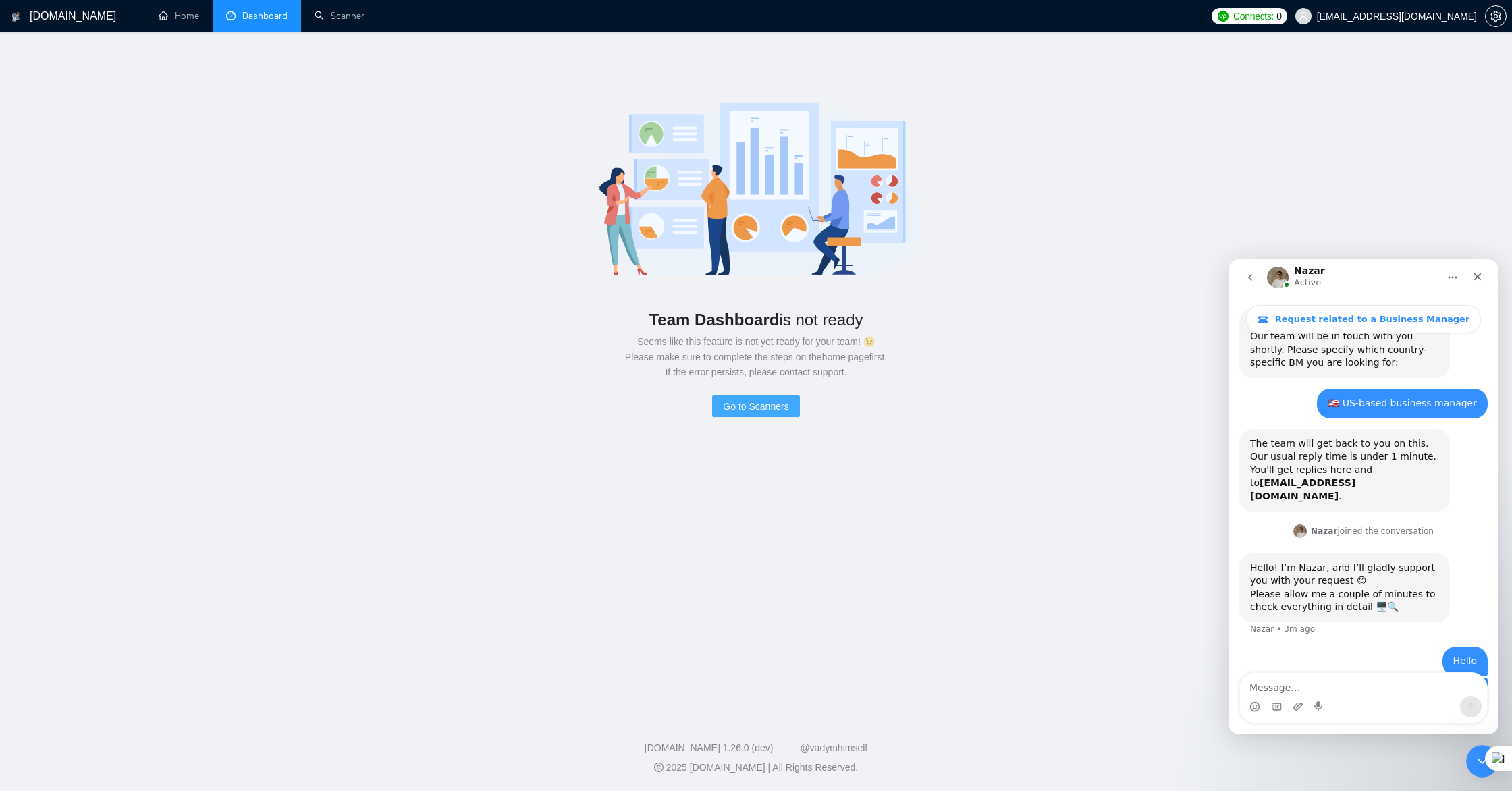
click at [763, 411] on span "Go to Scanners" at bounding box center [755, 406] width 65 height 15
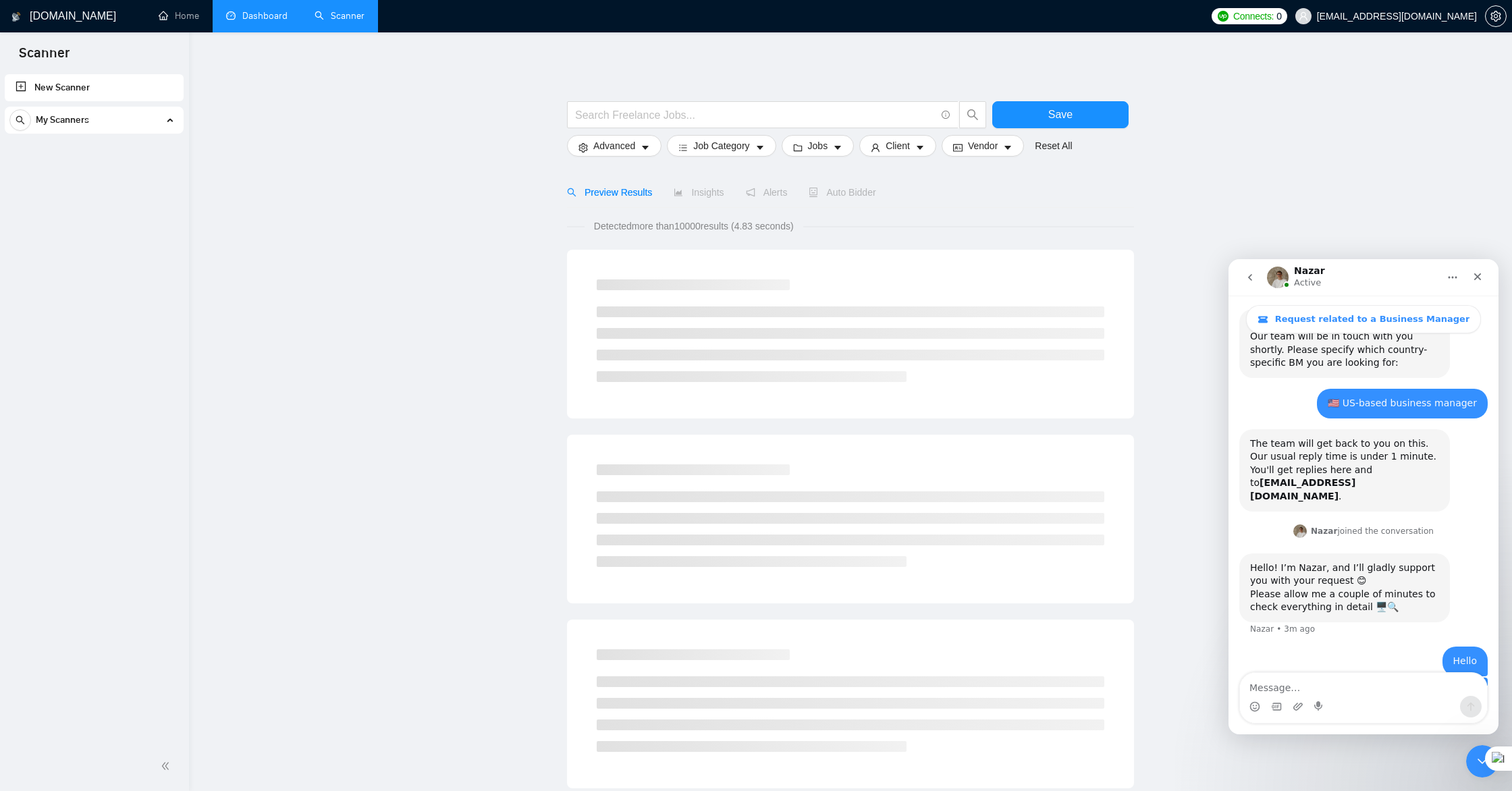
scroll to position [4, 0]
click at [261, 22] on link "Dashboard" at bounding box center [257, 16] width 61 height 12
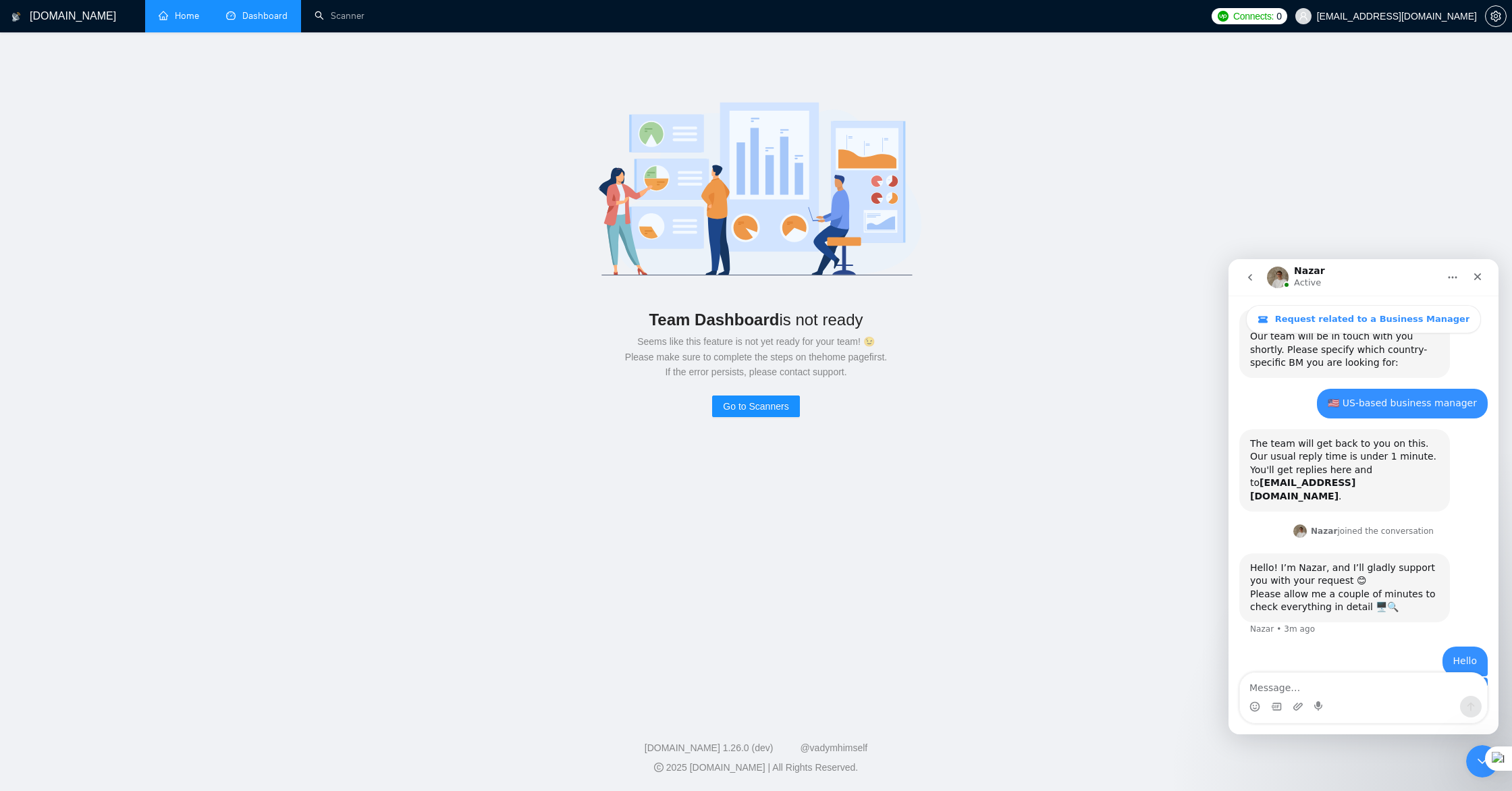
click at [187, 18] on link "Home" at bounding box center [179, 16] width 41 height 12
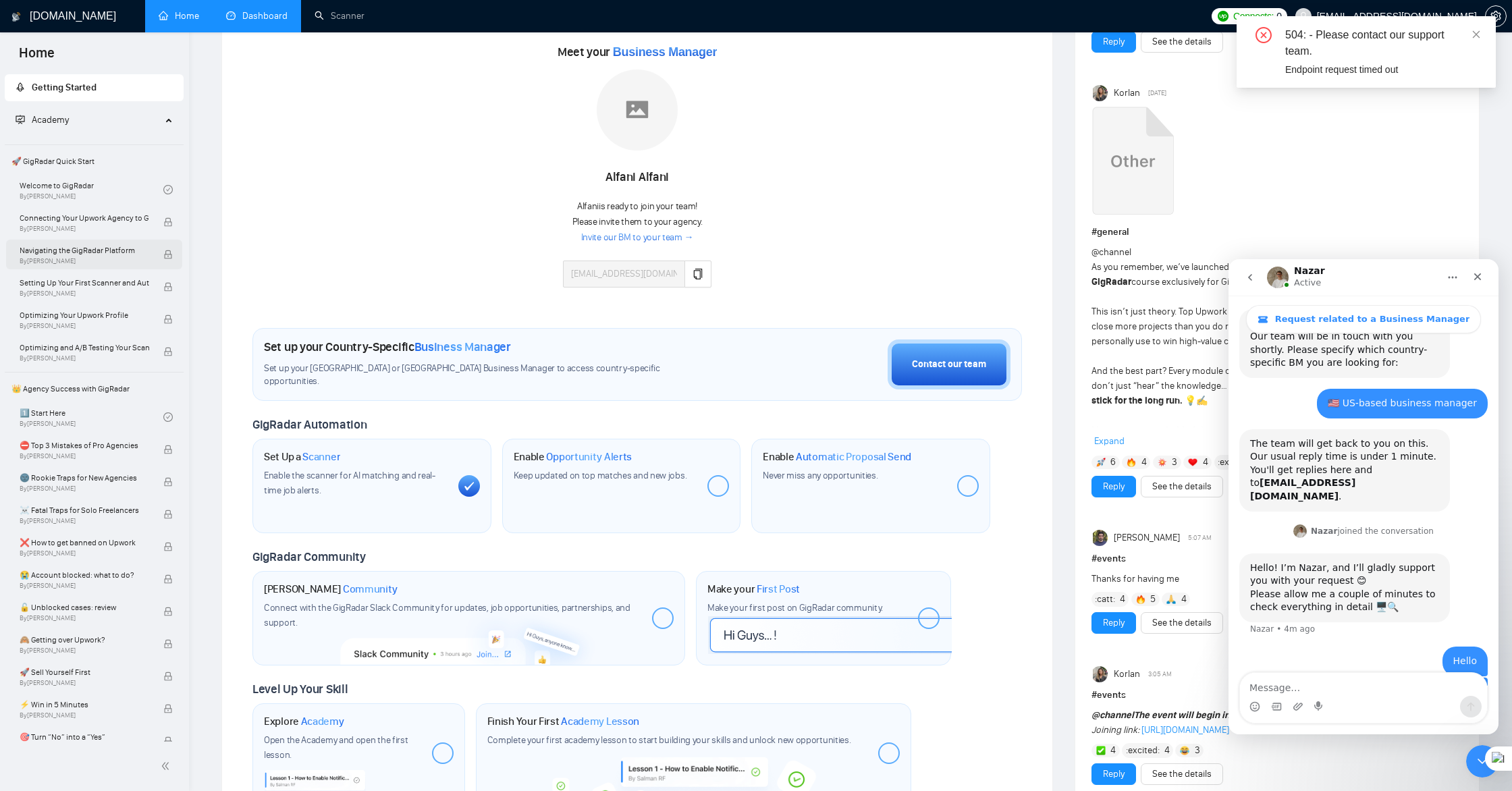
scroll to position [179, 0]
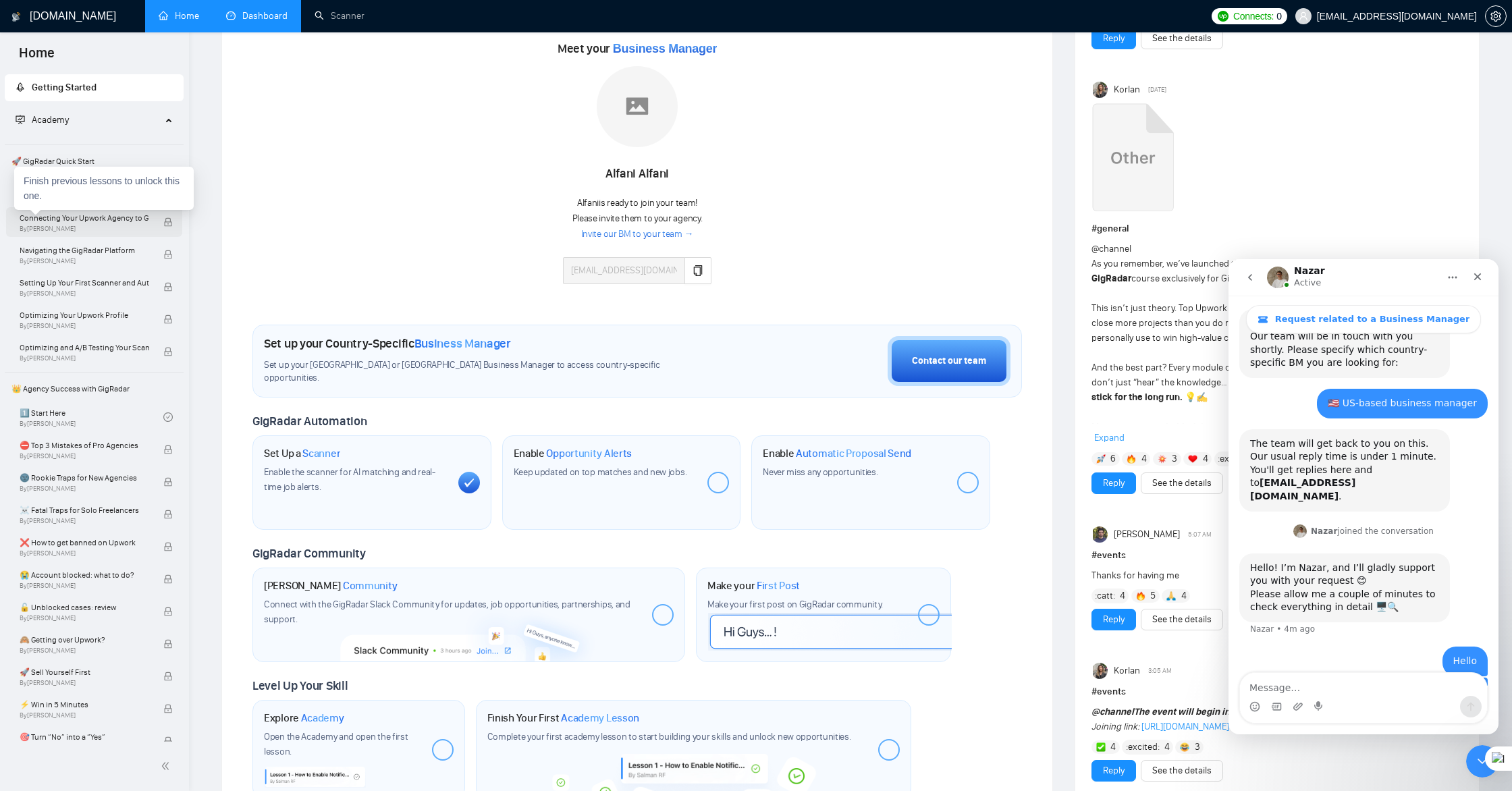
click at [96, 221] on span "Connecting Your Upwork Agency to GigRadar" at bounding box center [84, 218] width 129 height 14
click at [85, 220] on span "Connecting Your Upwork Agency to GigRadar" at bounding box center [84, 218] width 129 height 14
click at [320, 223] on div "Meet your Business Manager Alfani Alfani Alfani is ready to join your team! Ple…" at bounding box center [637, 167] width 770 height 260
click at [107, 191] on link "Welcome to GigRadar By Vlad Timinsky" at bounding box center [91, 190] width 144 height 30
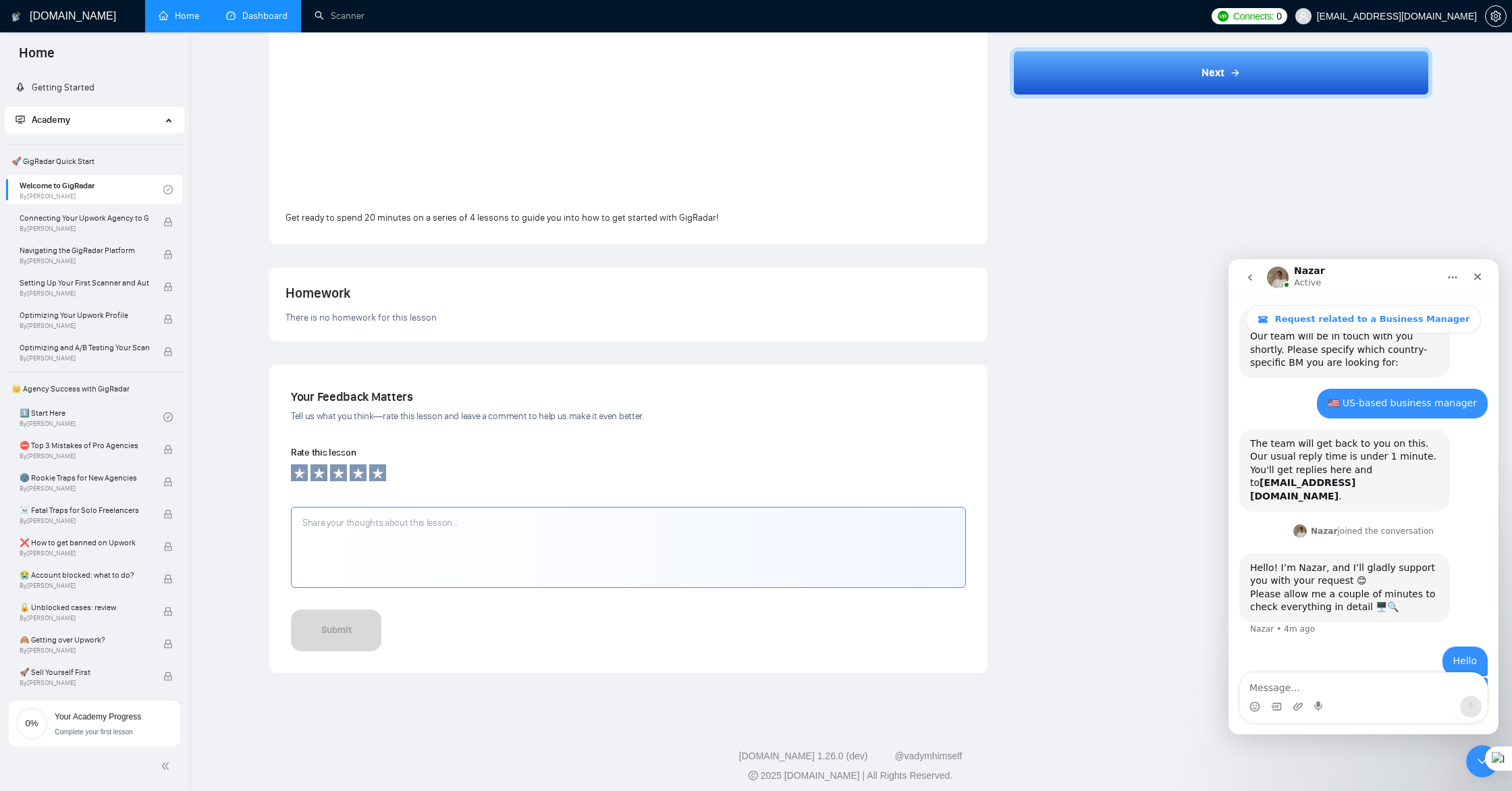
scroll to position [387, 0]
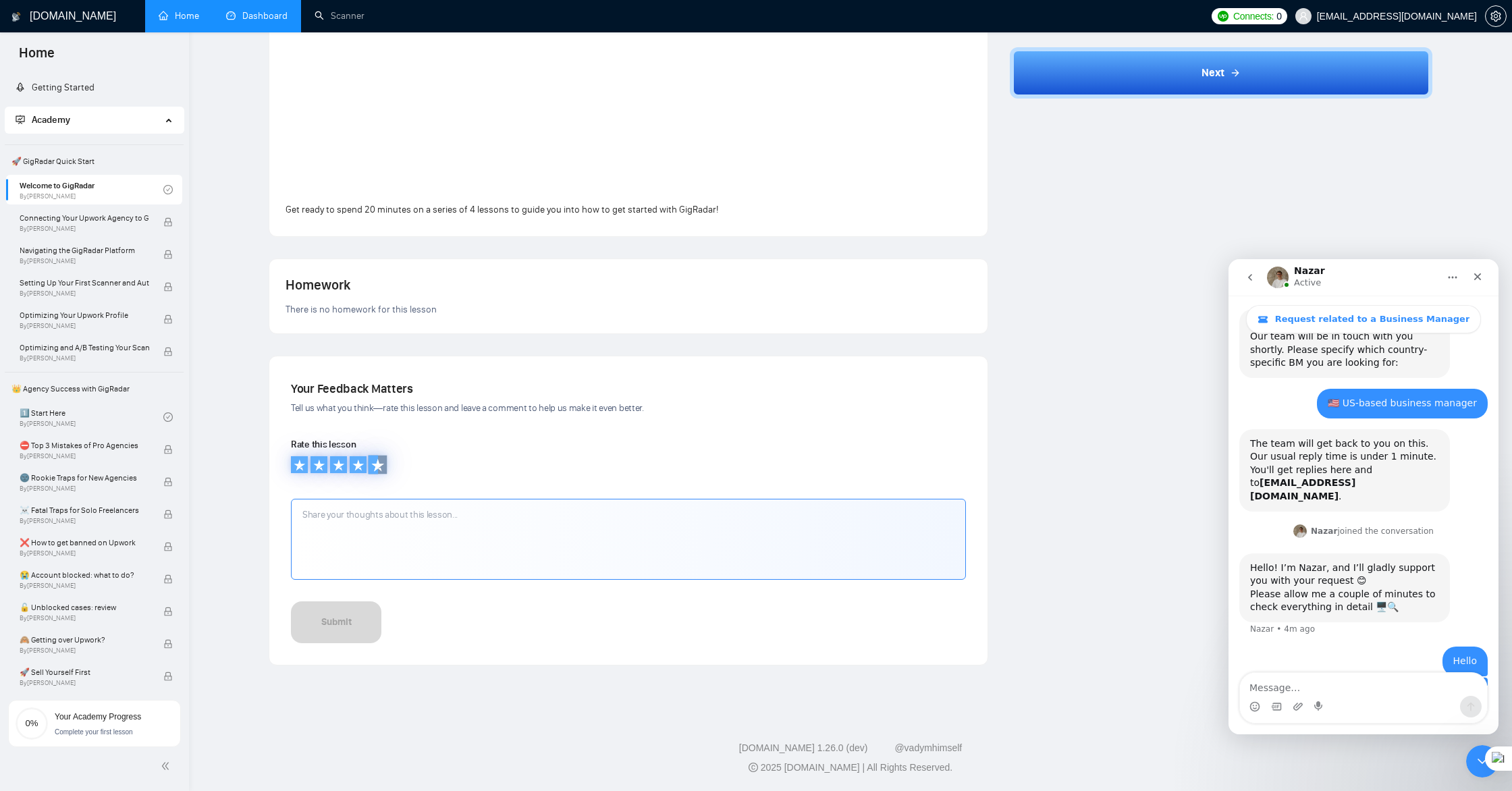
click at [378, 464] on icon at bounding box center [377, 465] width 12 height 12
click at [382, 528] on textarea at bounding box center [628, 539] width 675 height 81
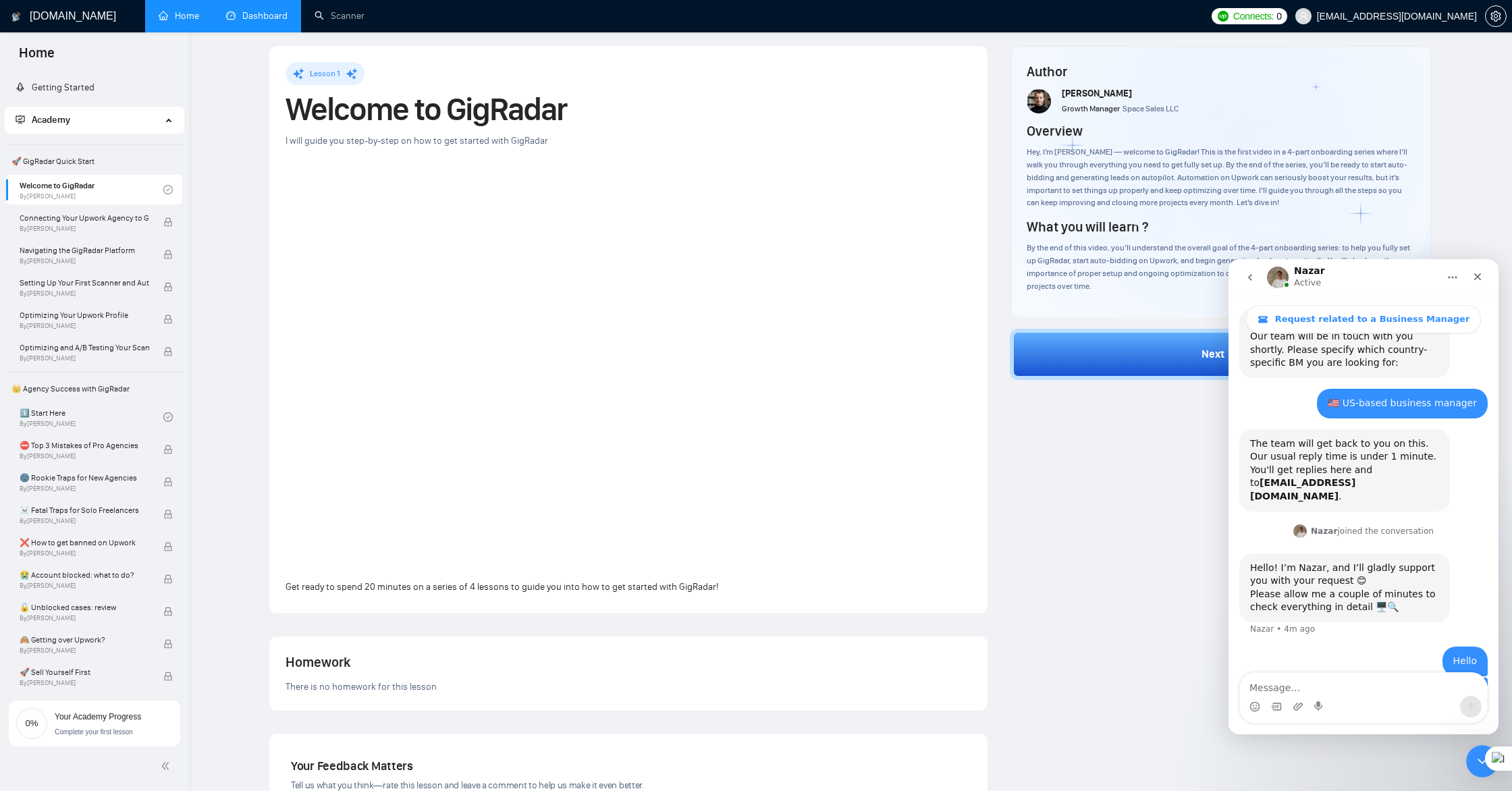
scroll to position [0, 0]
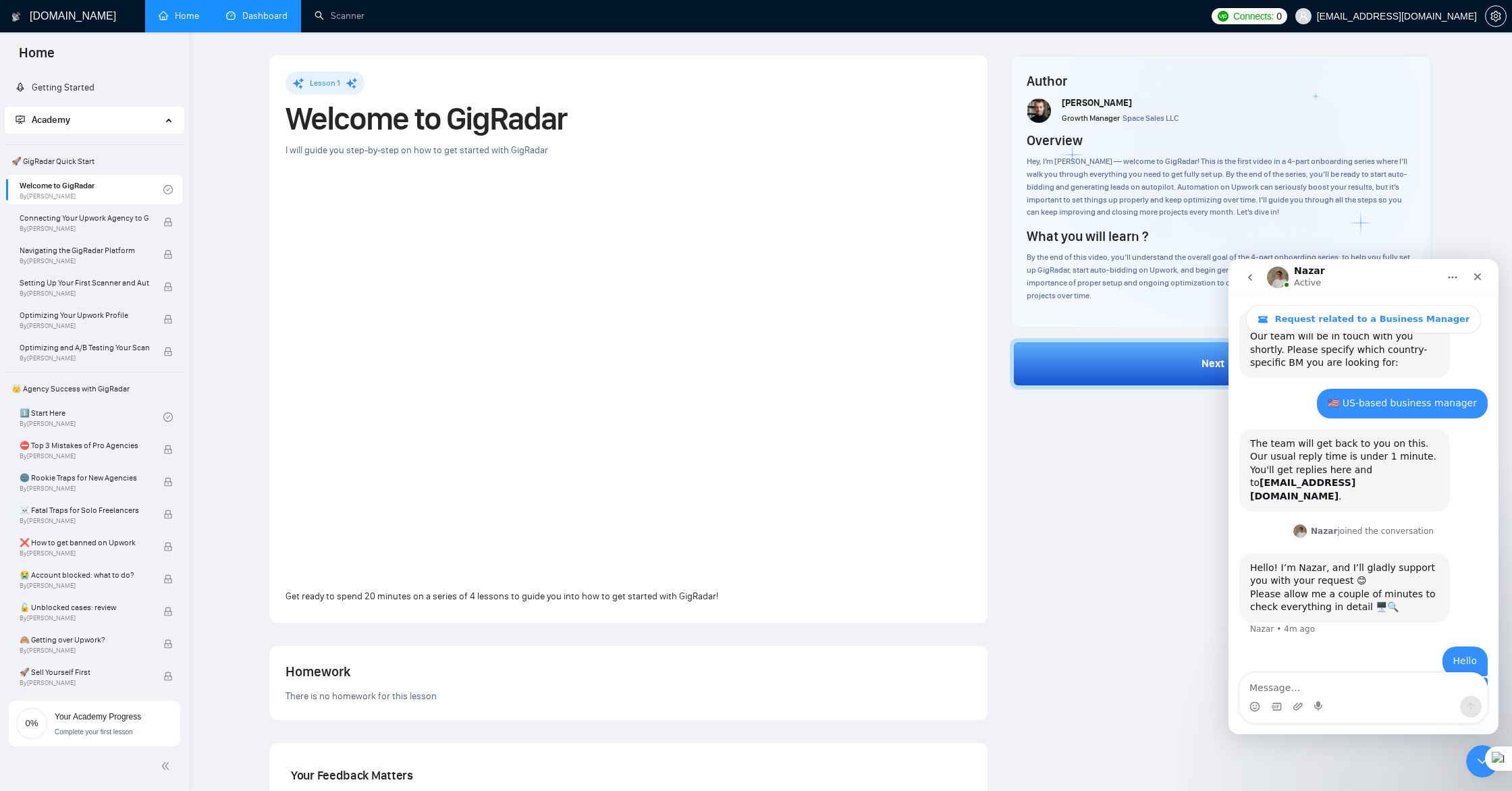
type textarea "Thanks for sharing"
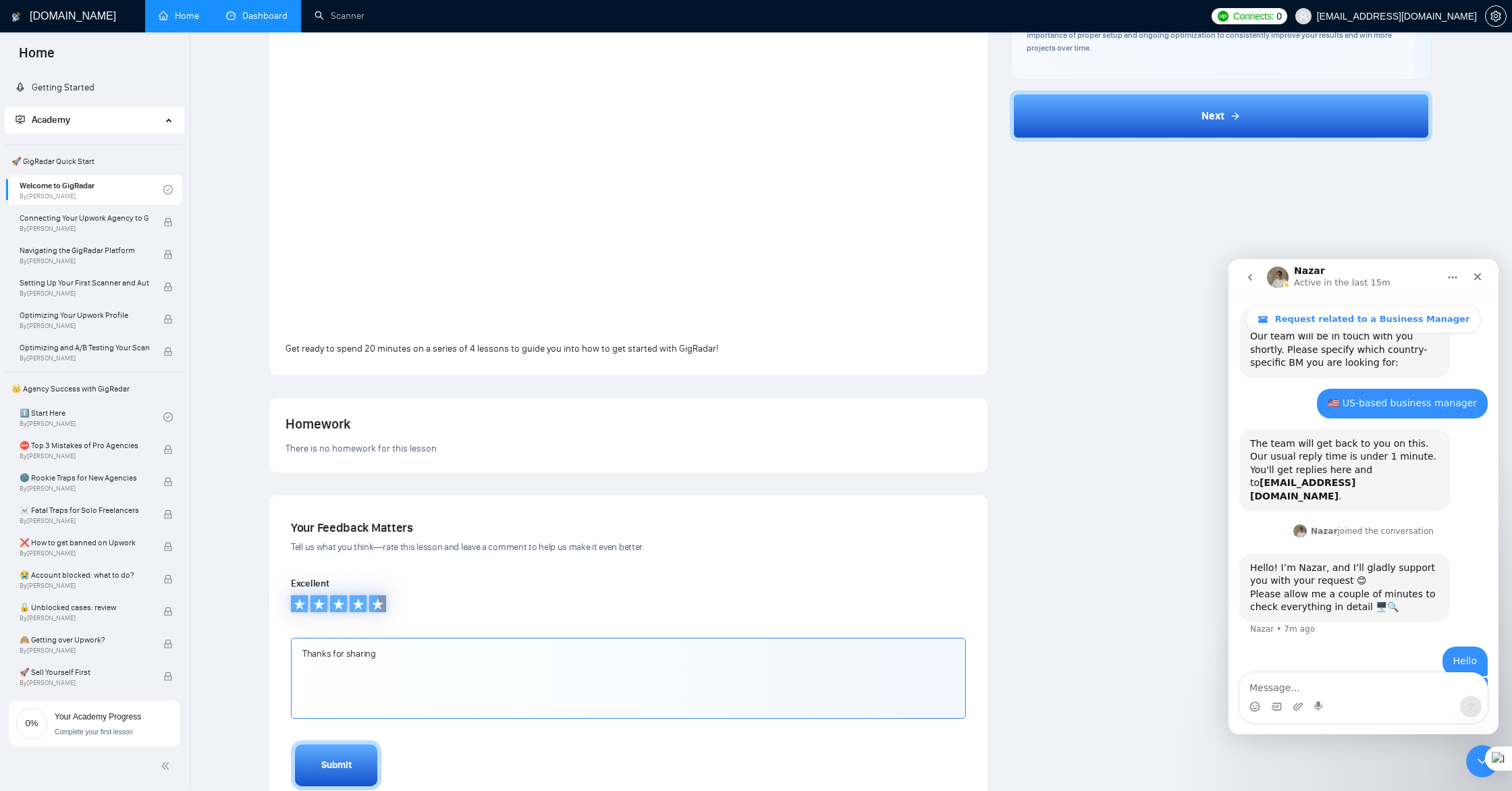
scroll to position [317, 0]
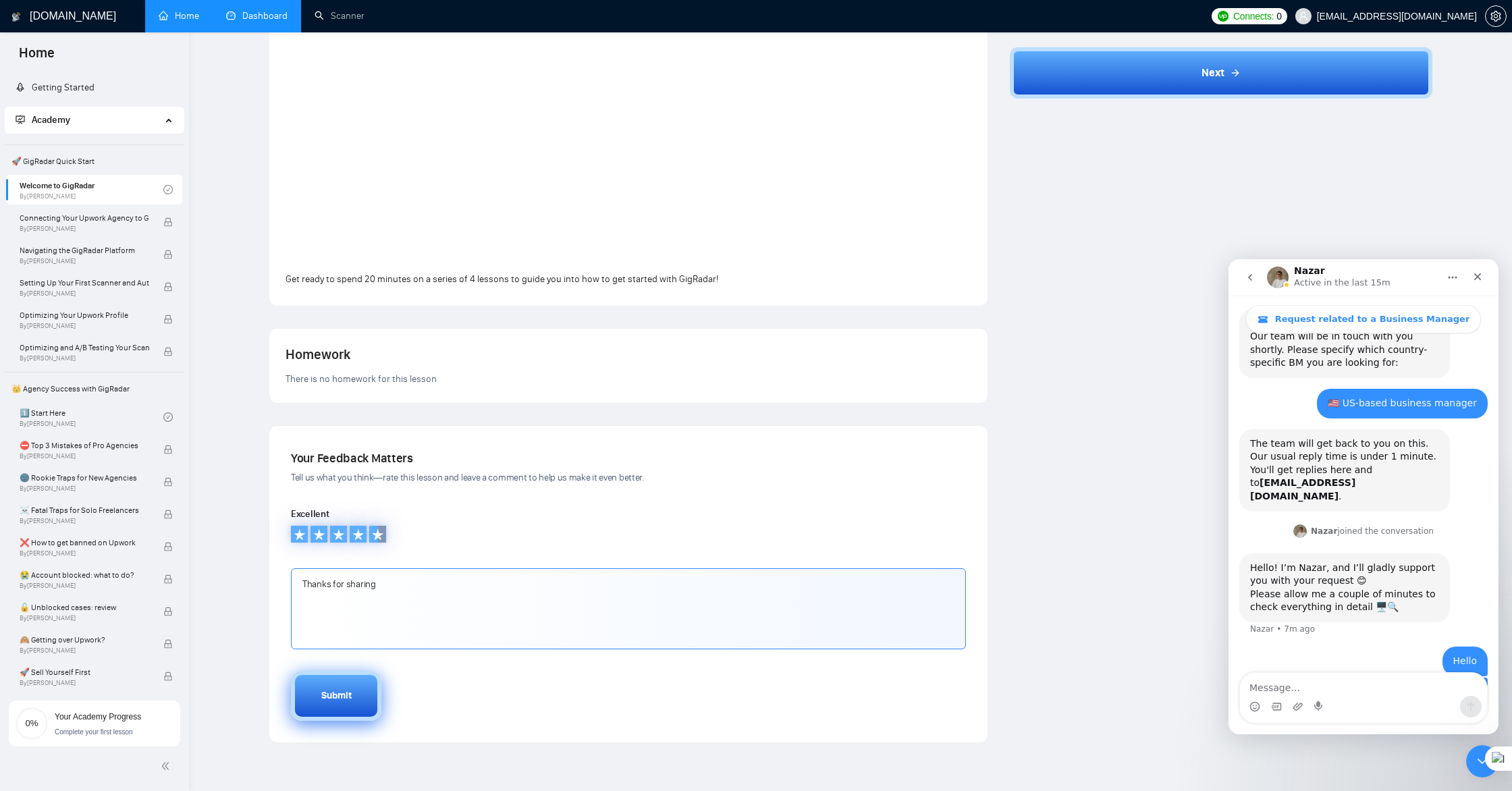
click at [341, 696] on div "Submit" at bounding box center [336, 696] width 30 height 15
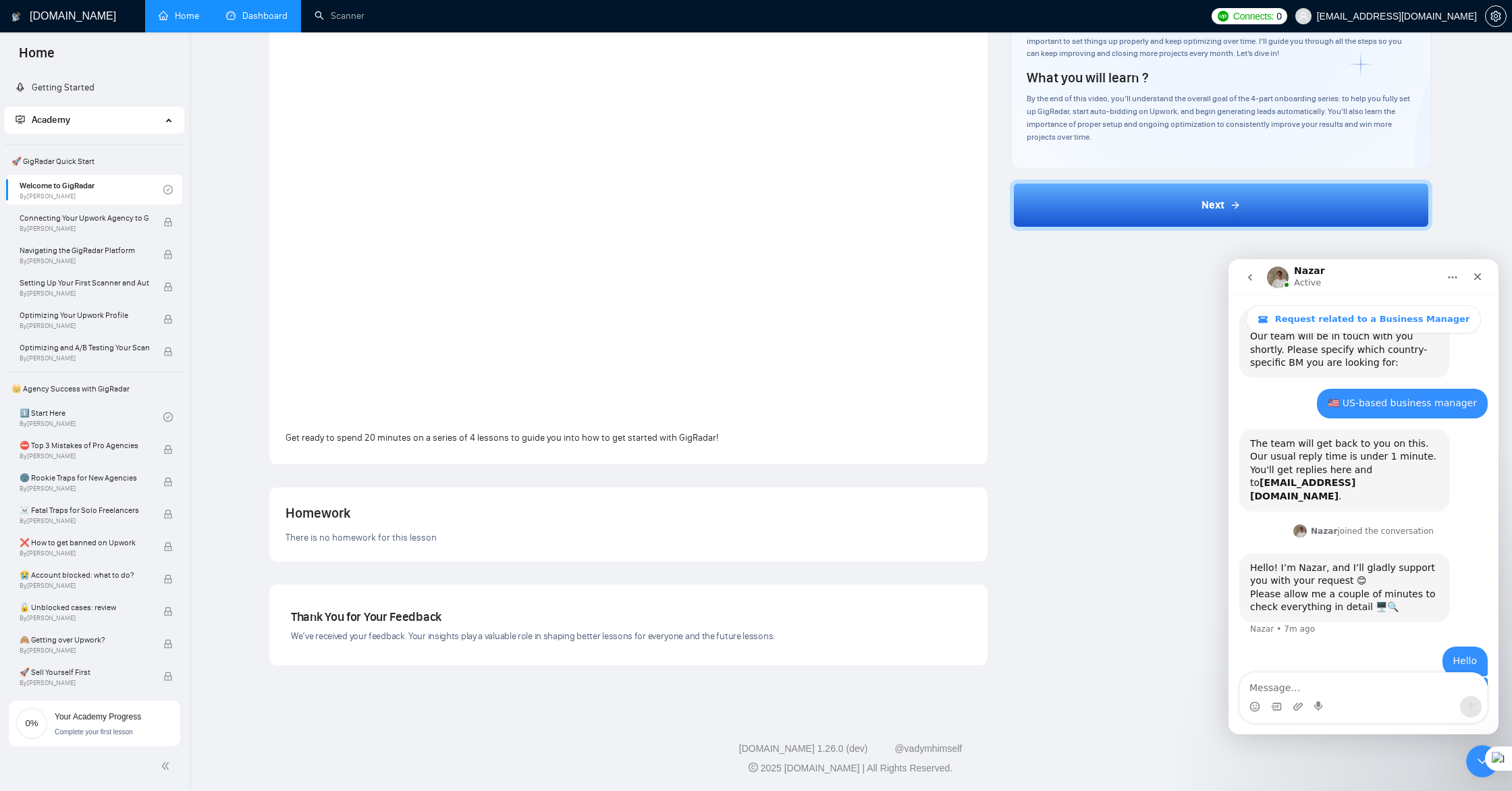
scroll to position [0, 0]
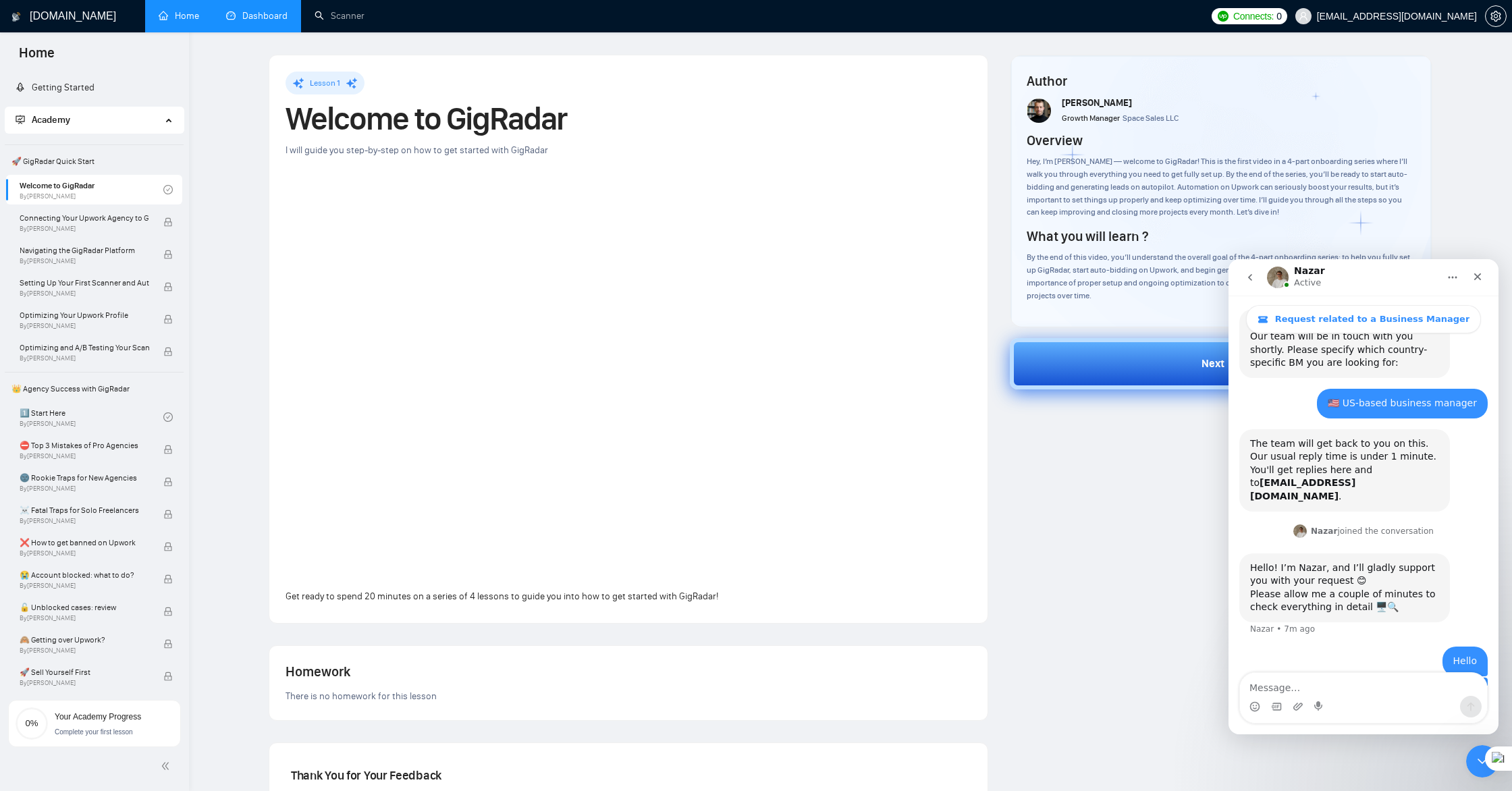
click at [1098, 365] on button "Next" at bounding box center [1221, 363] width 423 height 51
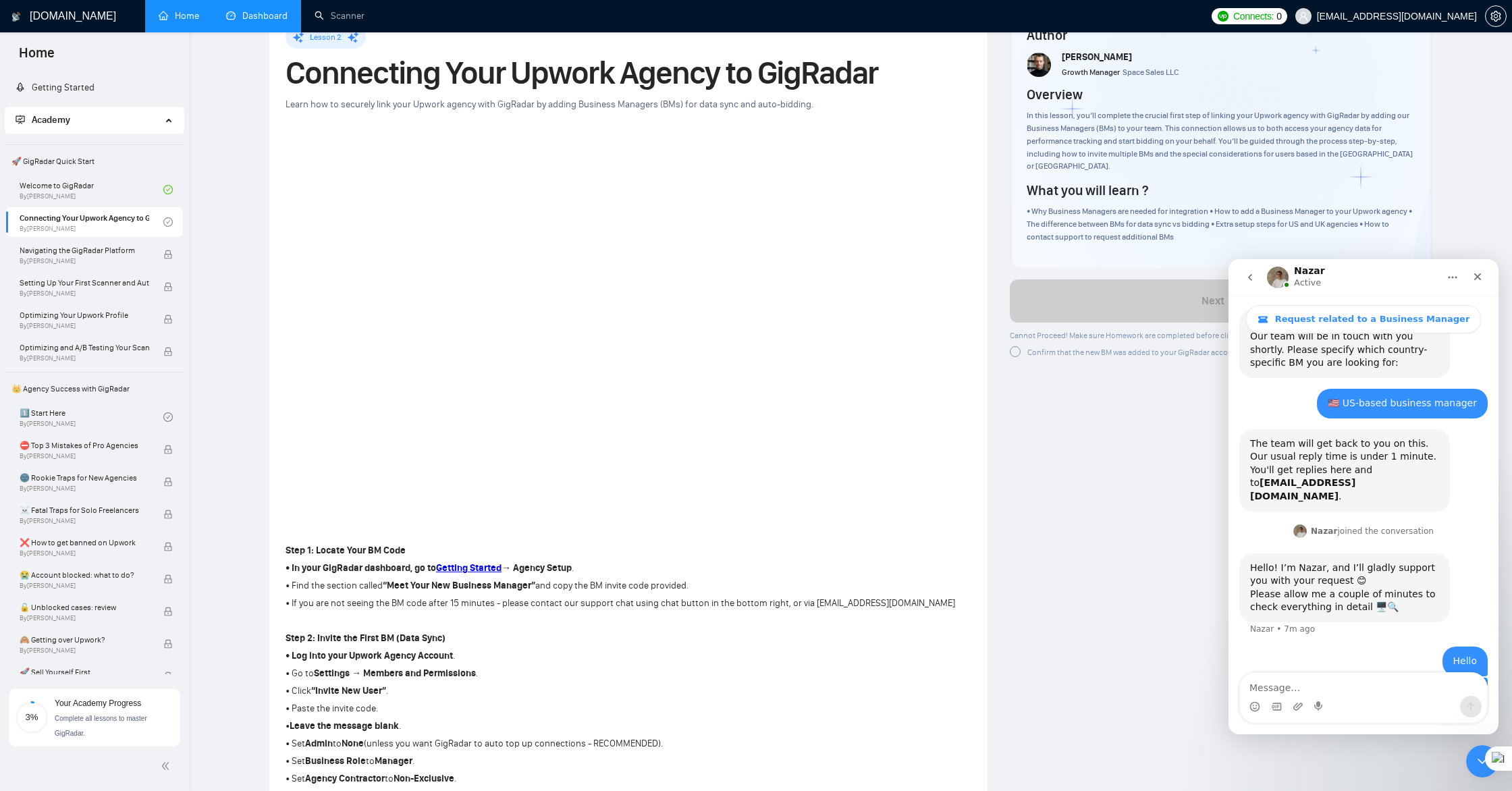
scroll to position [46, 0]
click at [872, 113] on div "Lesson 2 Connecting Your Upwork Agency to GigRadar Learn how to securely link y…" at bounding box center [629, 538] width 686 height 1027
click at [239, 220] on div "Lesson 2 Connecting Your Upwork Agency to GigRadar Learn how to securely link y…" at bounding box center [850, 787] width 1280 height 1559
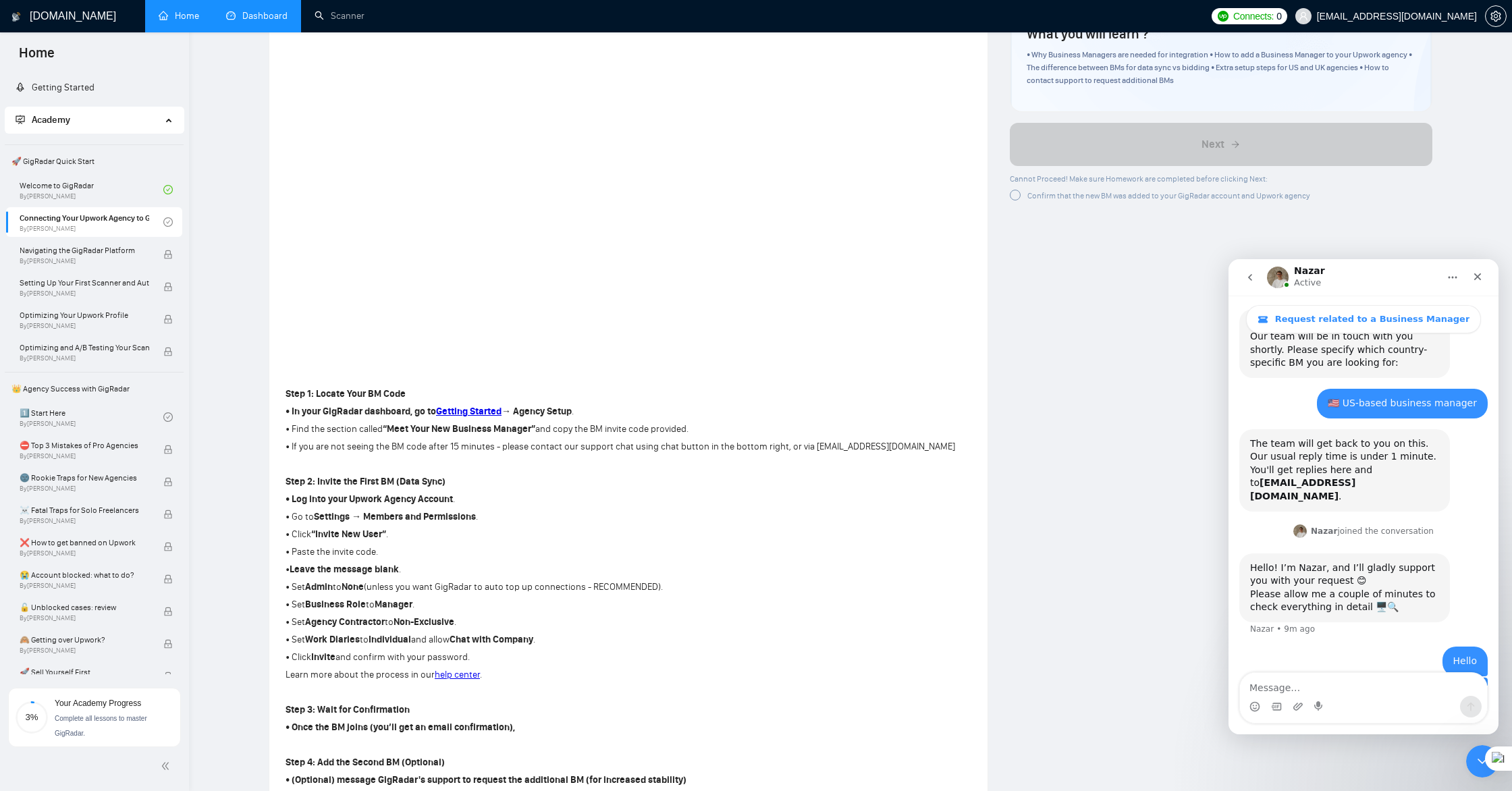
scroll to position [0, 0]
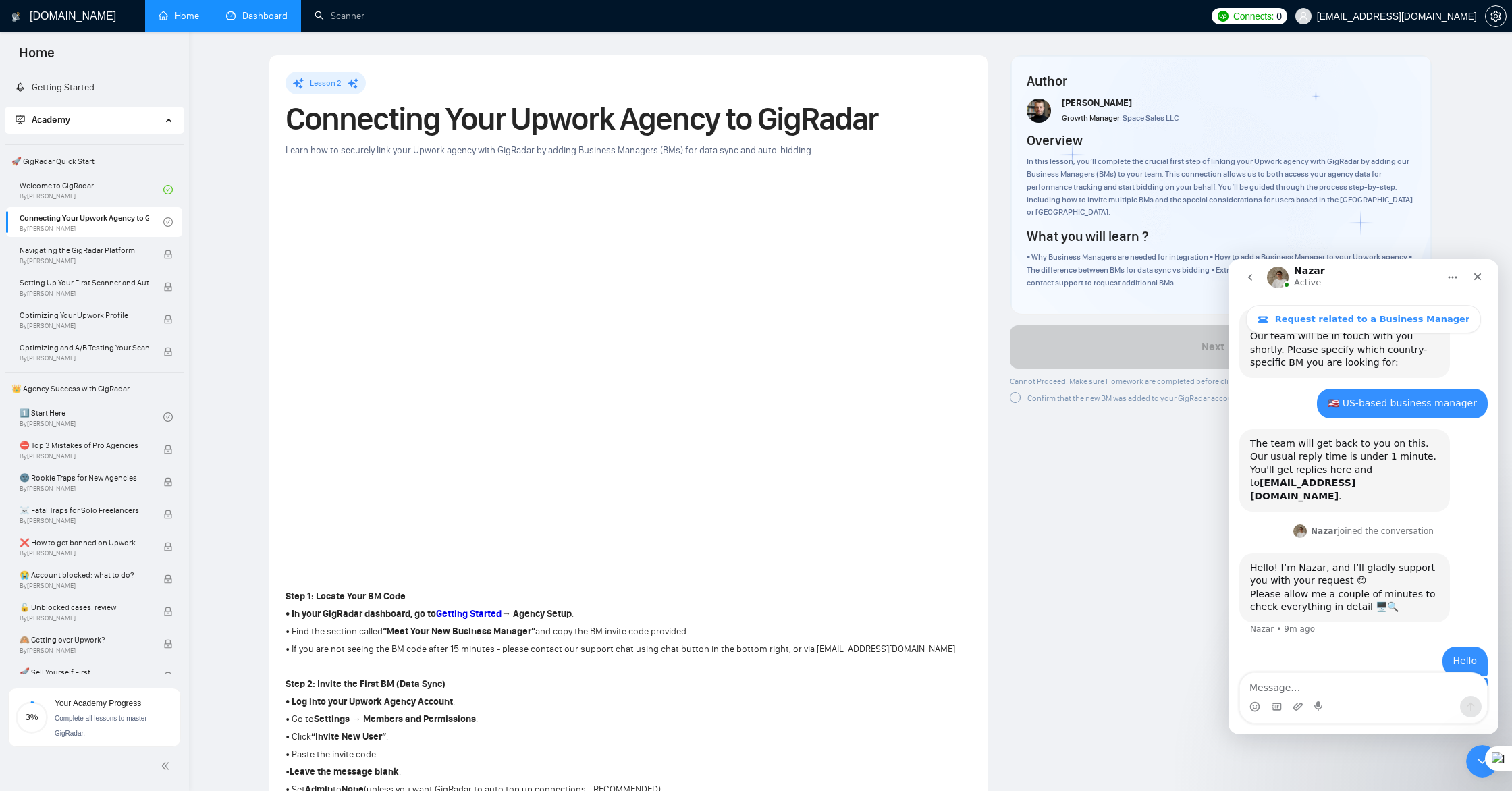
click at [252, 22] on link "Dashboard" at bounding box center [257, 16] width 61 height 12
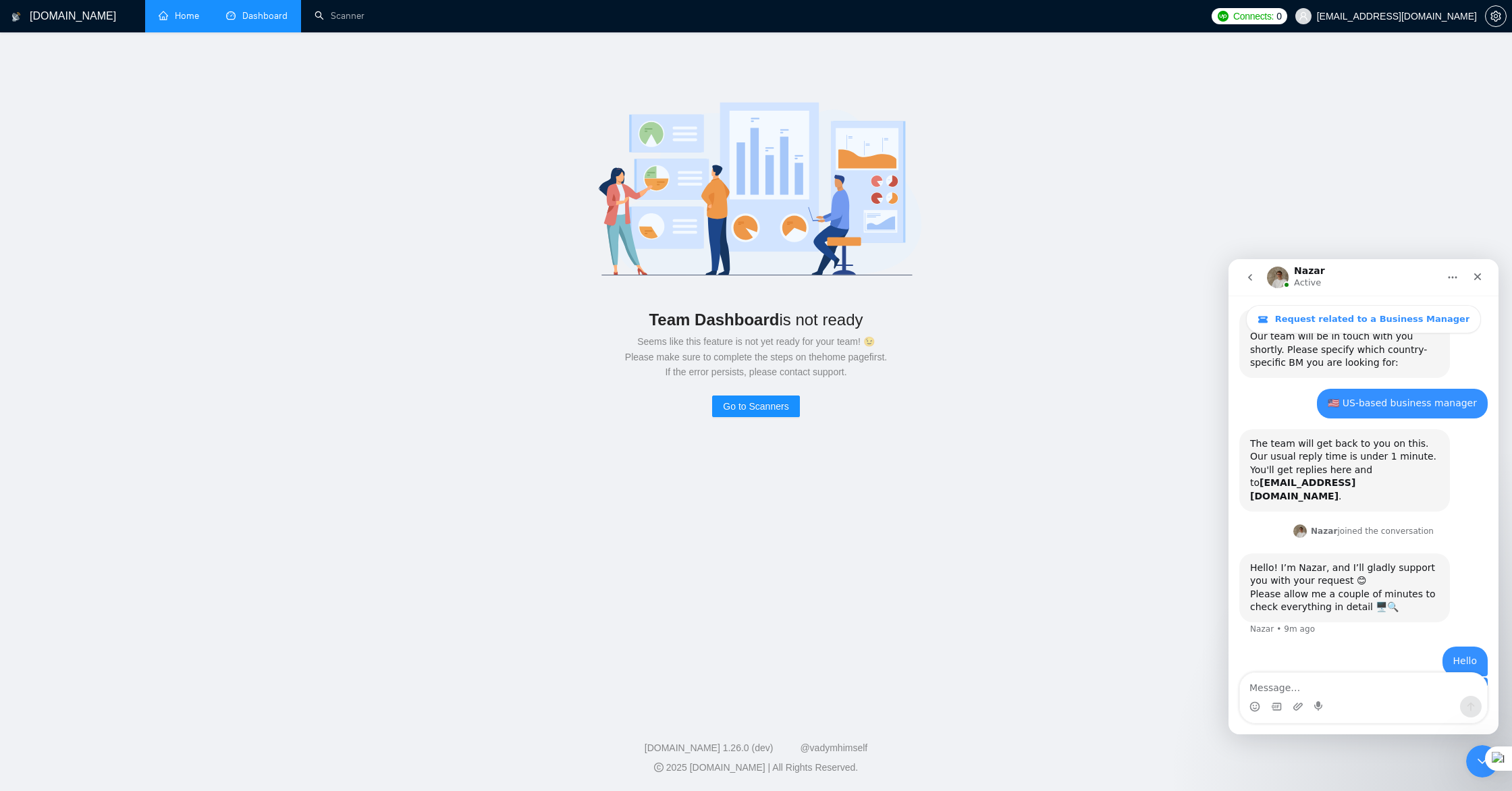
click at [174, 20] on link "Home" at bounding box center [179, 16] width 41 height 12
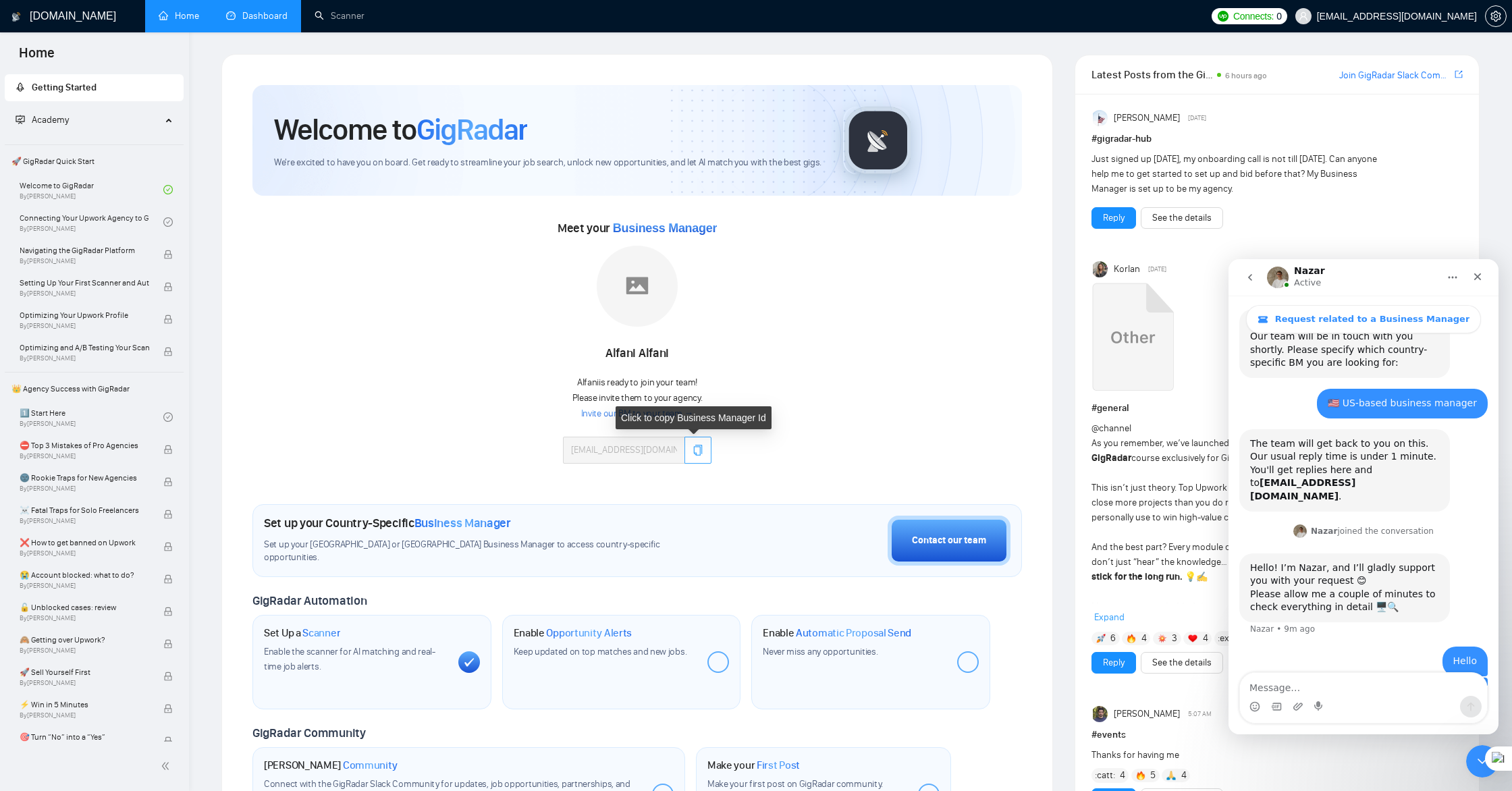
click at [697, 447] on icon "copy" at bounding box center [698, 450] width 9 height 11
click at [58, 222] on link "Connecting Your Upwork Agency to GigRadar By Vlad Timinsky" at bounding box center [91, 221] width 144 height 30
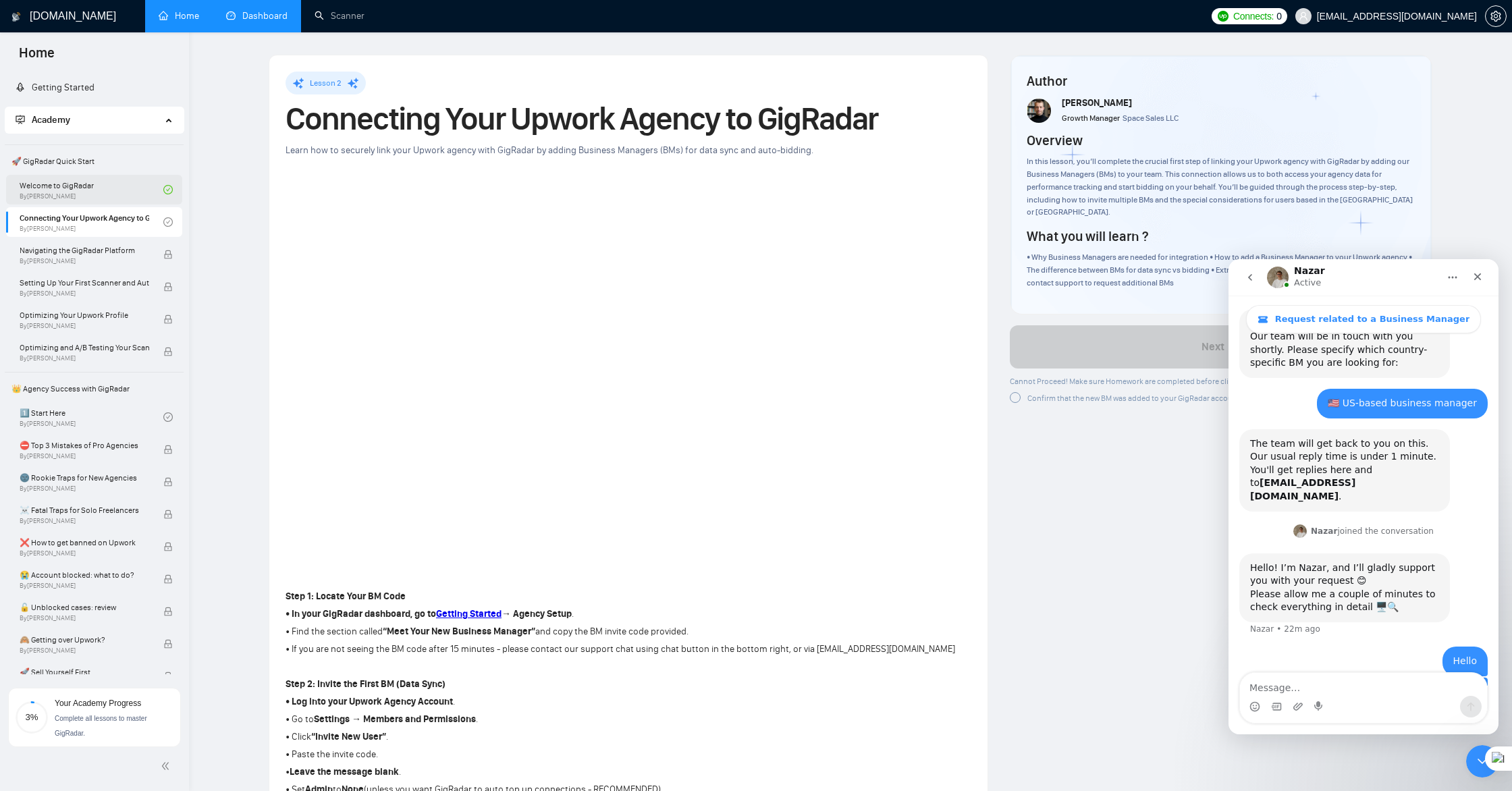
click at [54, 188] on link "Welcome to GigRadar By Vlad Timinsky" at bounding box center [91, 190] width 144 height 30
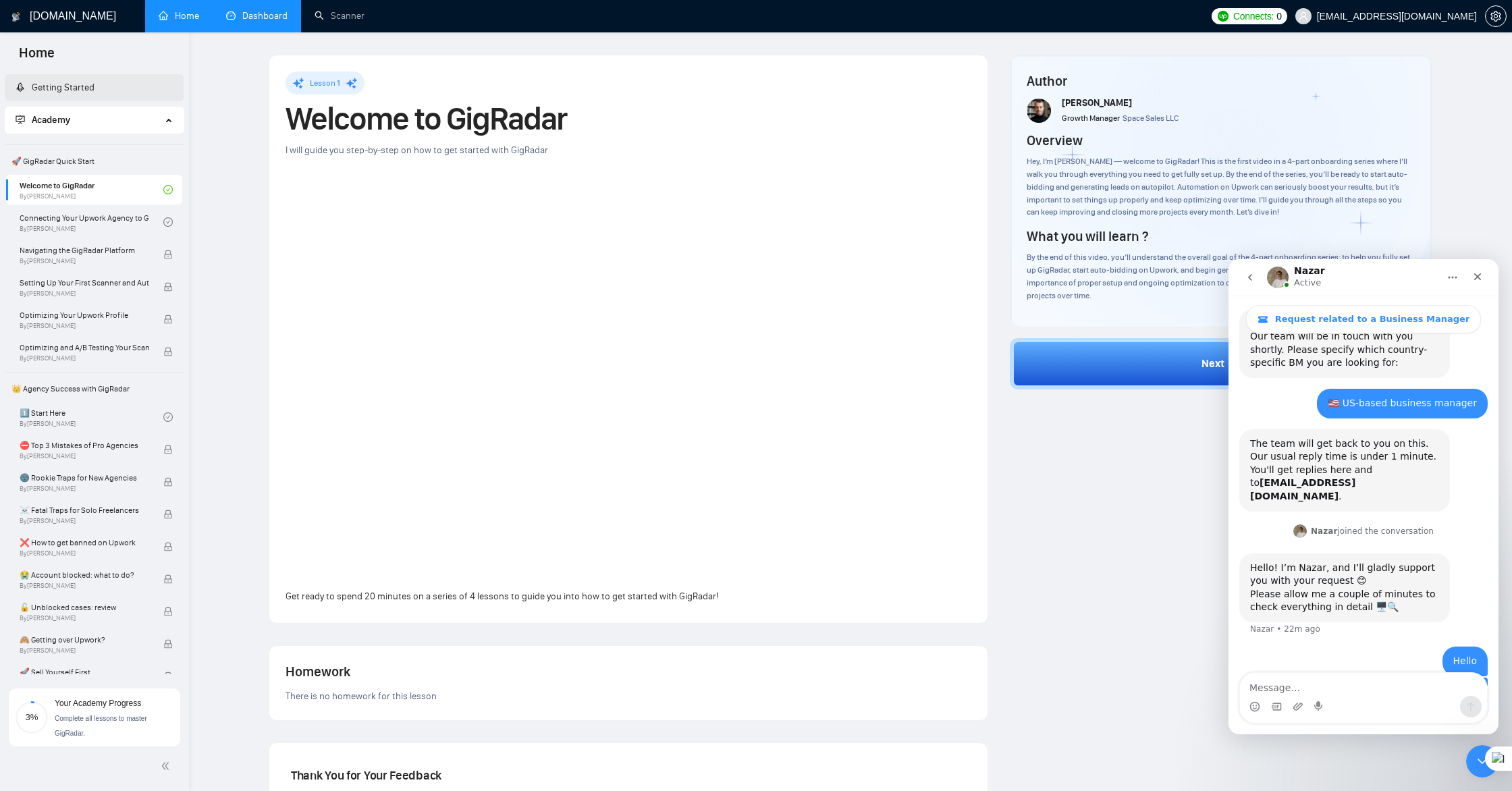
click at [73, 84] on link "Getting Started" at bounding box center [54, 88] width 79 height 12
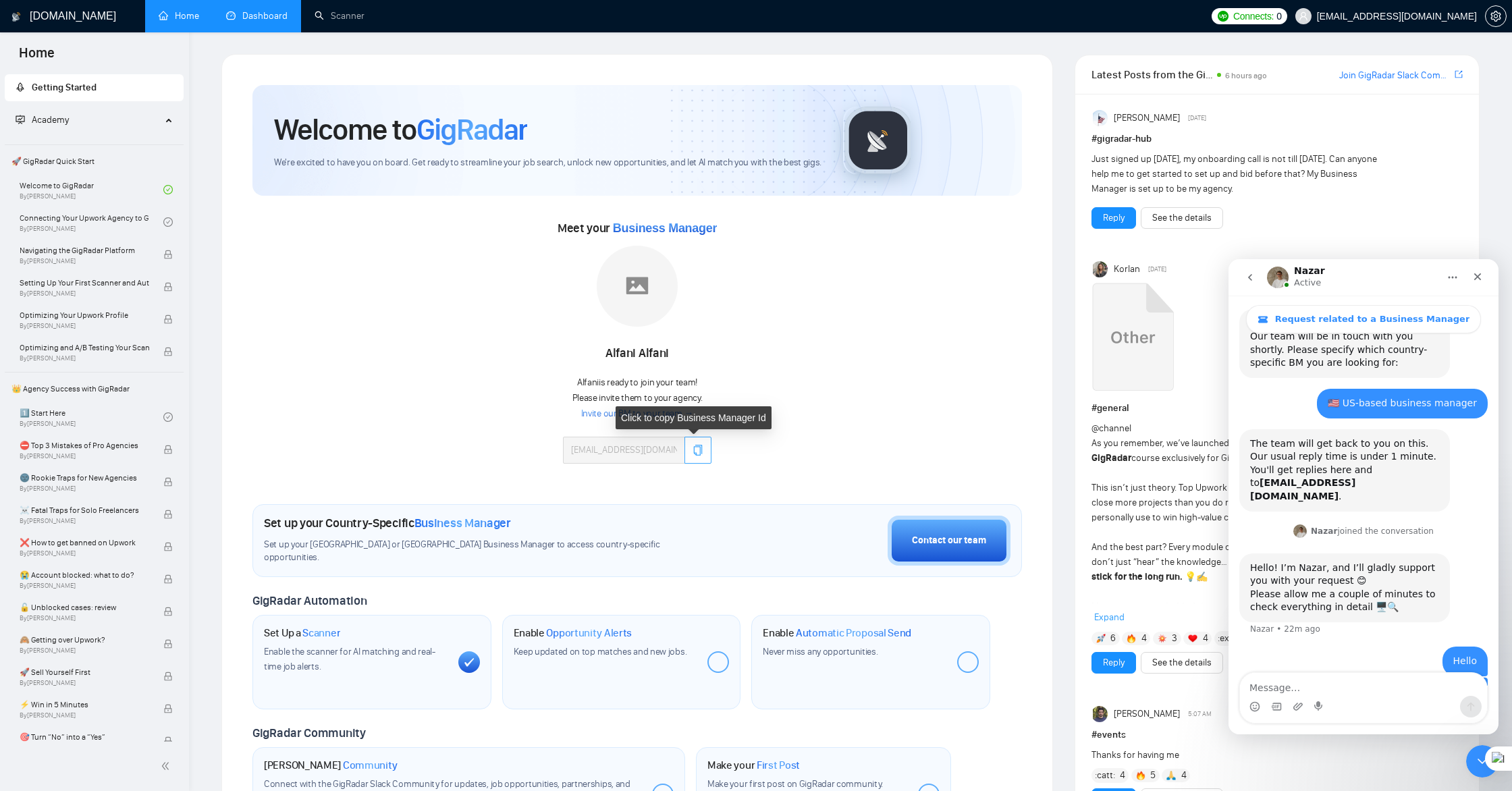
click at [697, 454] on icon "copy" at bounding box center [698, 450] width 9 height 11
click at [79, 224] on link "Connecting Your Upwork Agency to GigRadar By Vlad Timinsky" at bounding box center [91, 221] width 144 height 30
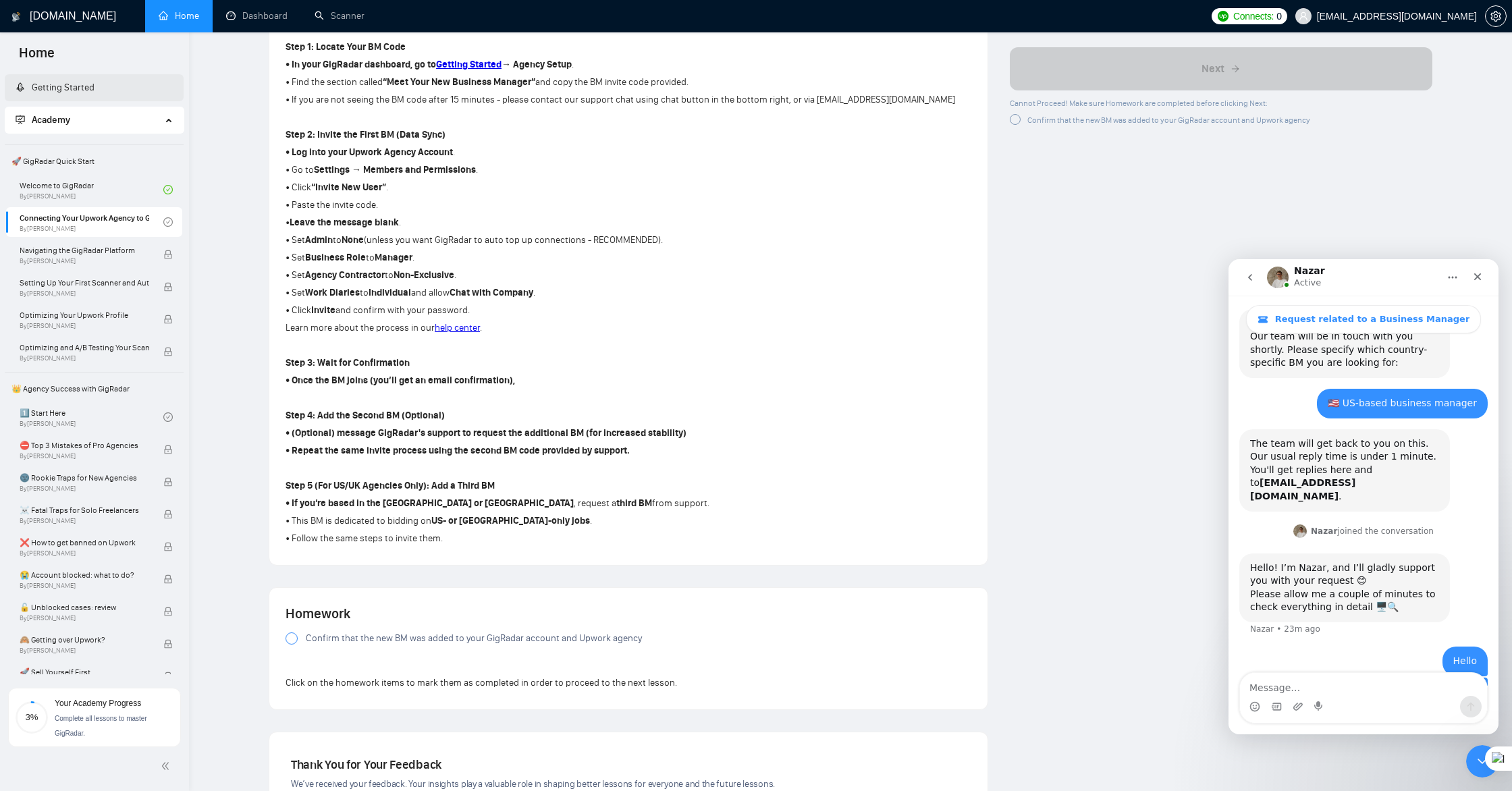
scroll to position [550, 0]
